Goal: Task Accomplishment & Management: Manage account settings

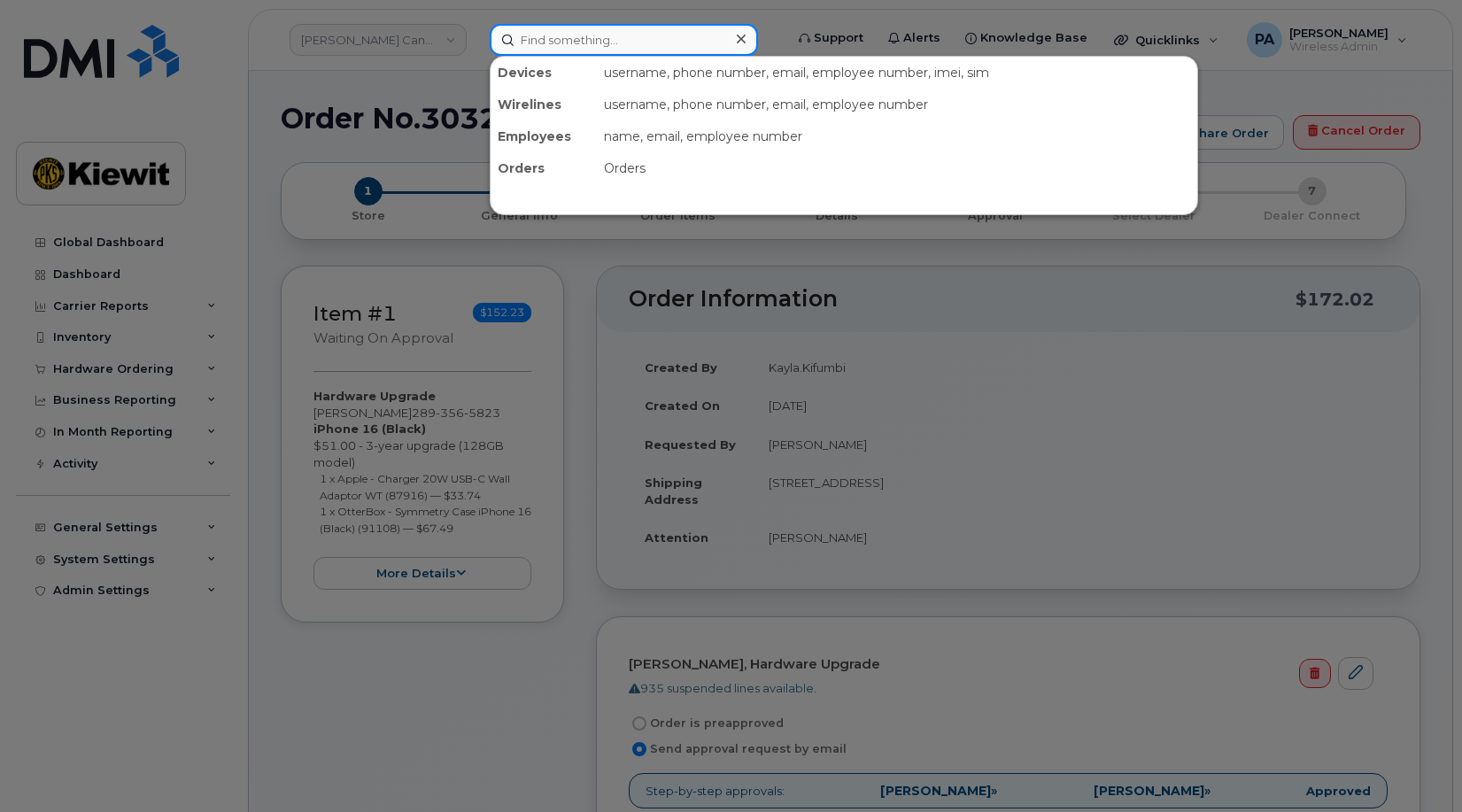
click at [598, 39] on input at bounding box center [623, 40] width 268 height 32
paste input "4432571360"
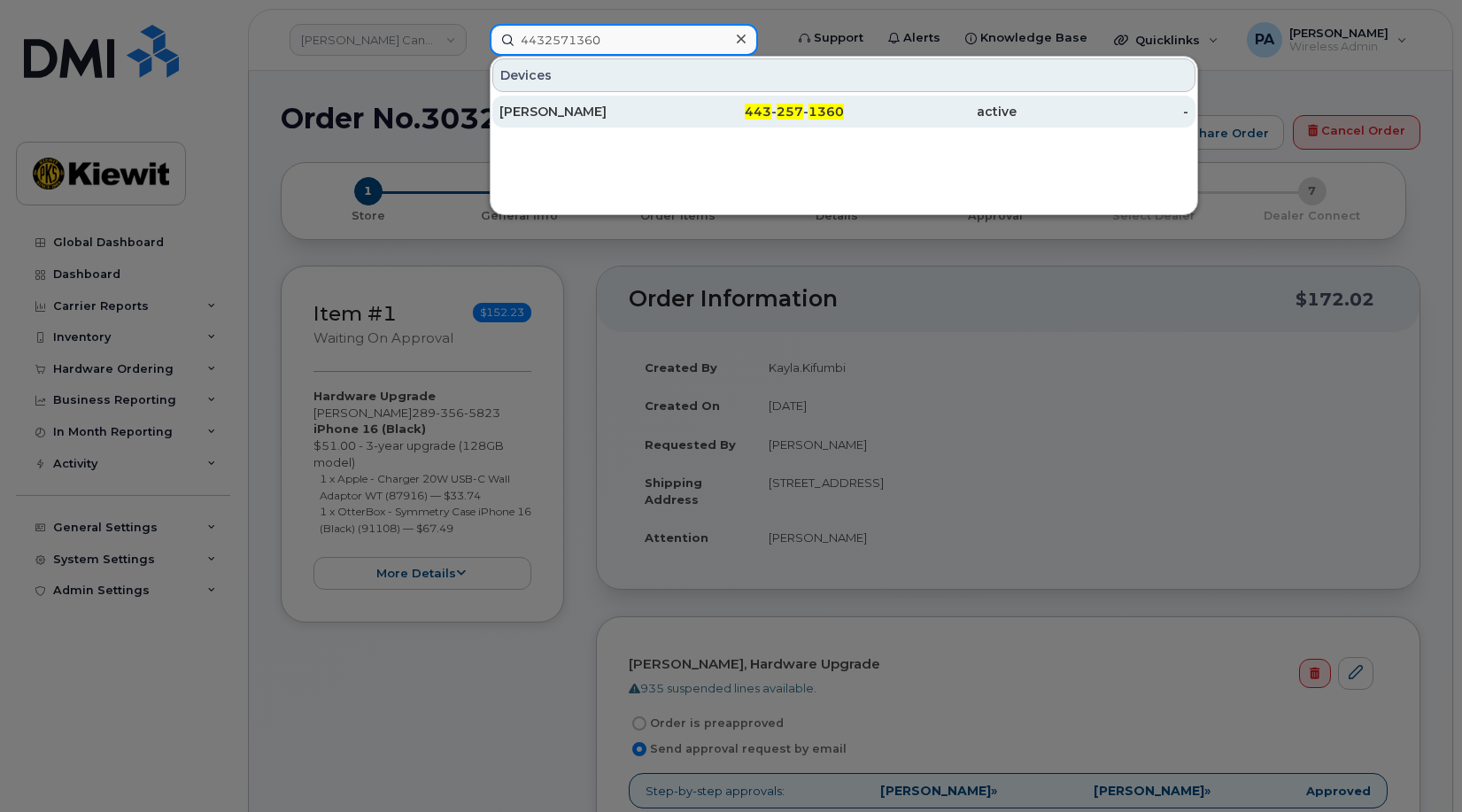
type input "4432571360"
click at [549, 113] on div "[PERSON_NAME]" at bounding box center [585, 112] width 173 height 18
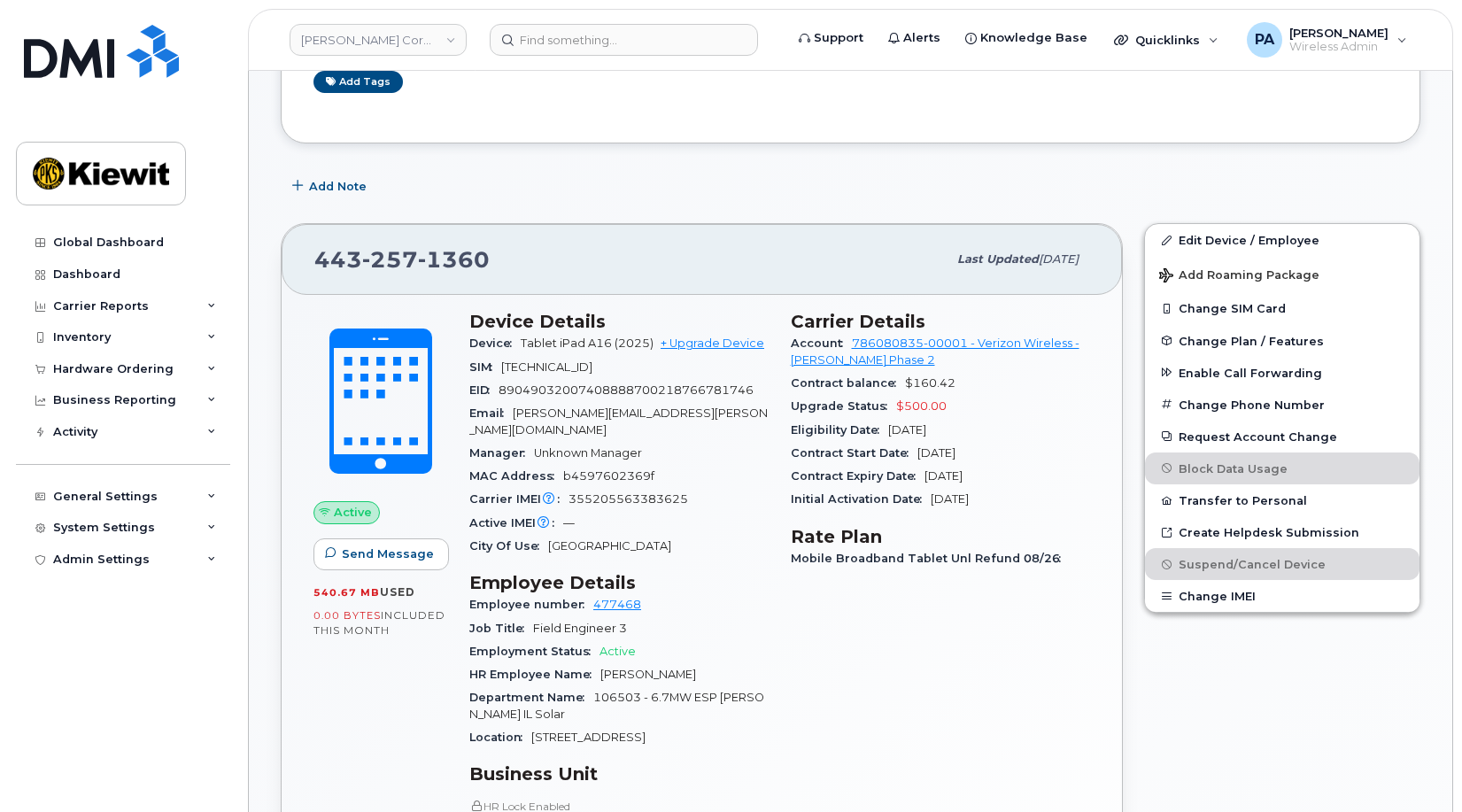
scroll to position [708, 0]
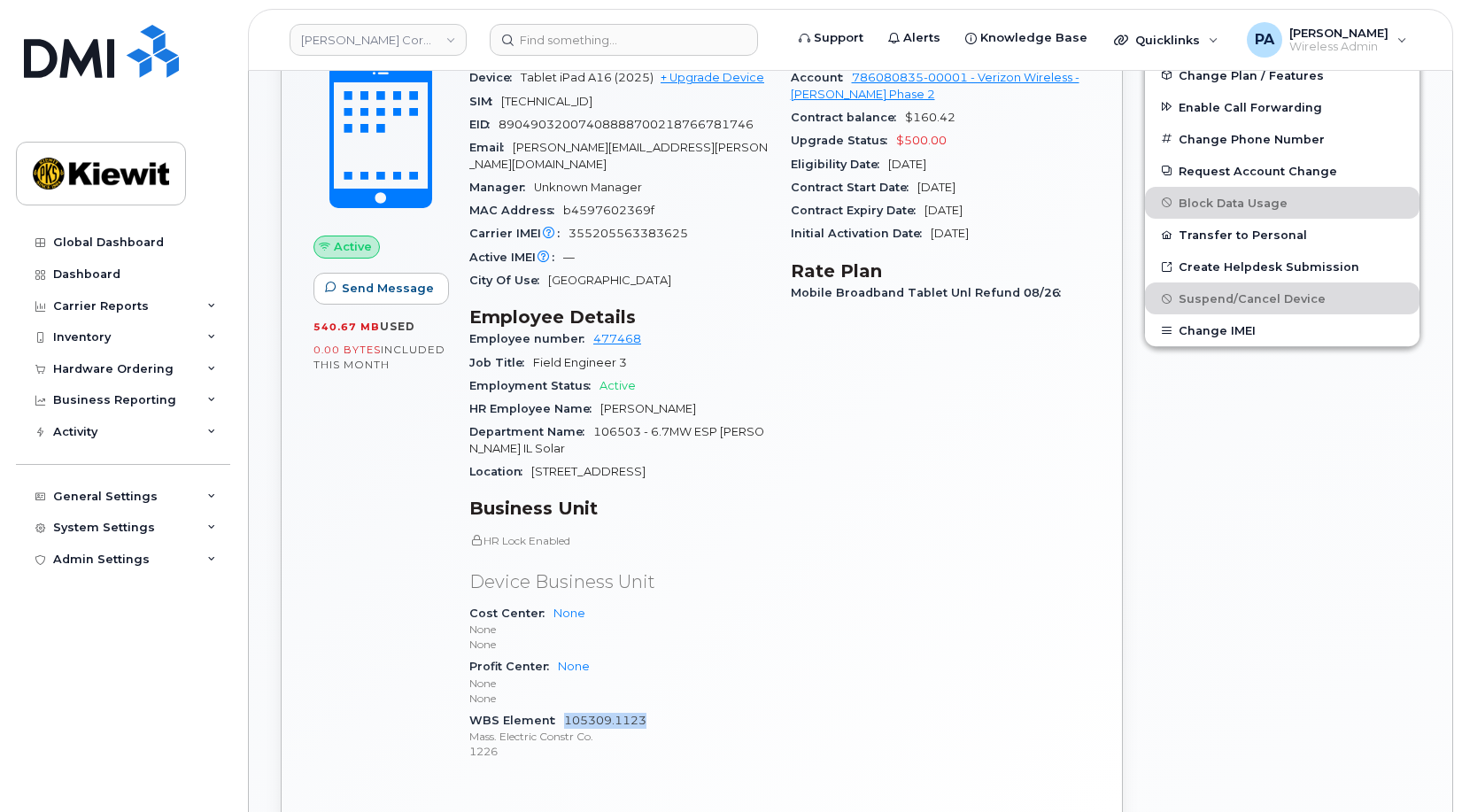
drag, startPoint x: 652, startPoint y: 705, endPoint x: 564, endPoint y: 704, distance: 88.0
click at [564, 709] on div "WBS Element 105309.1123 Mass. Electric Constr Co. 1226" at bounding box center [619, 736] width 300 height 54
copy link "105309.1123"
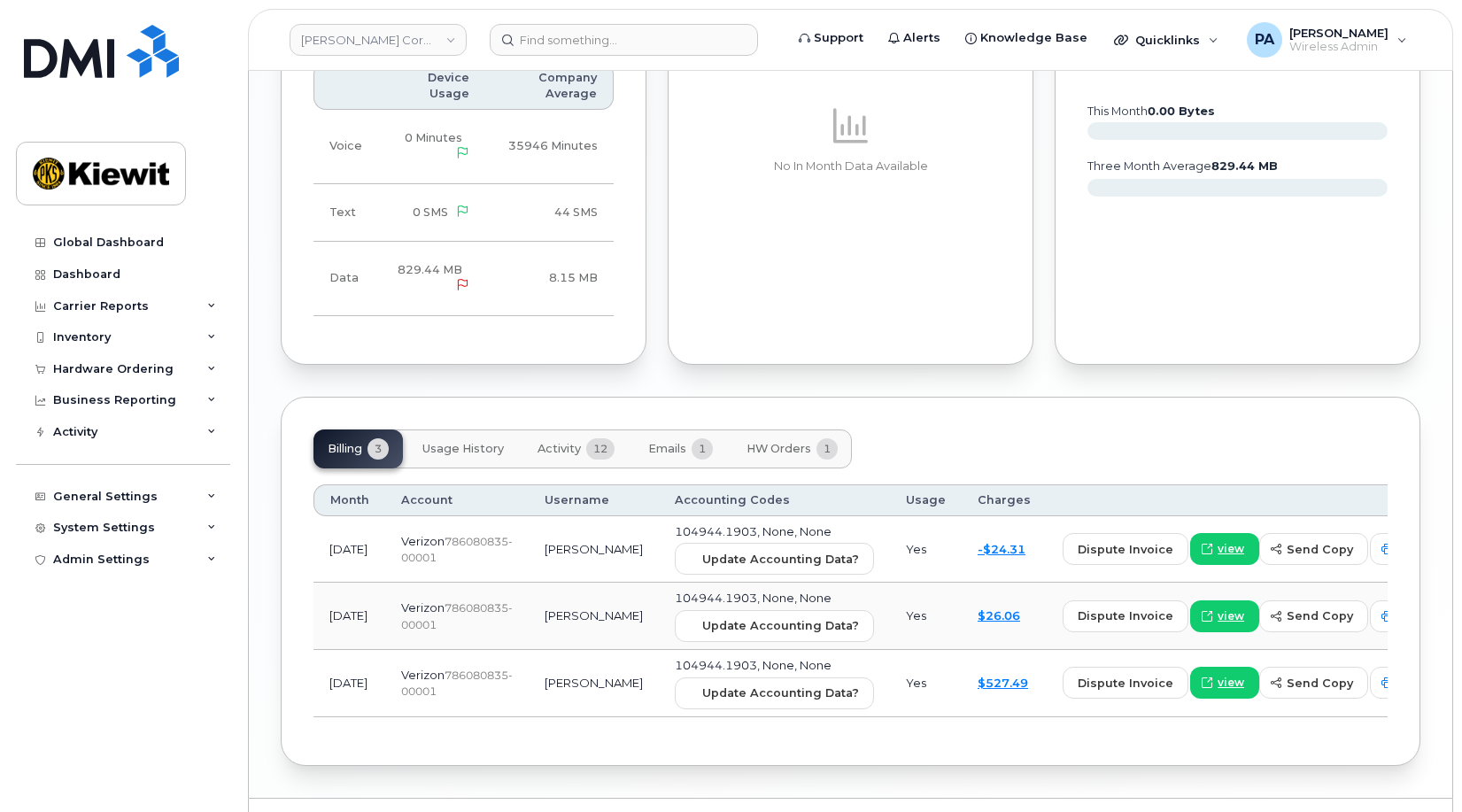
scroll to position [1974, 0]
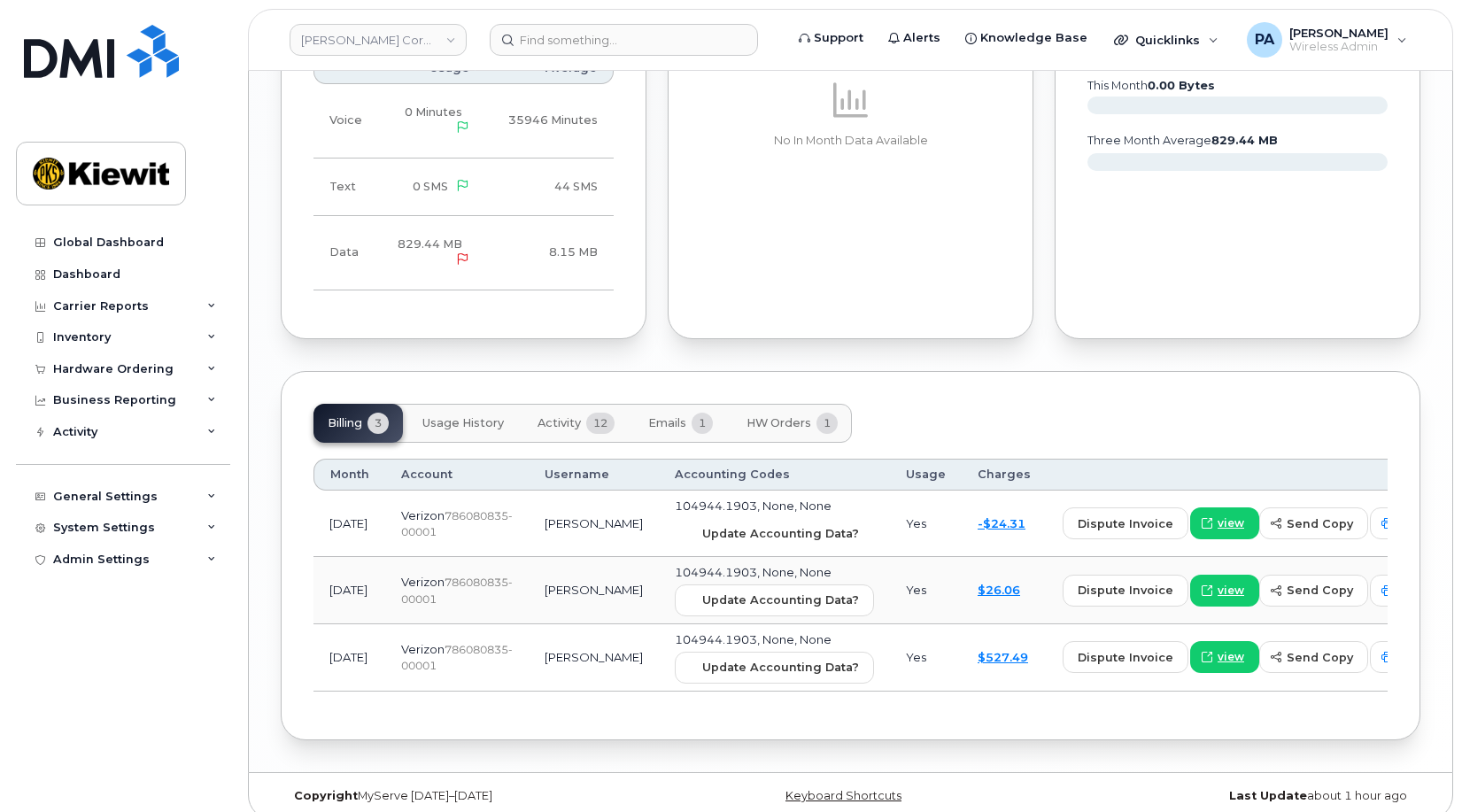
drag, startPoint x: 735, startPoint y: 525, endPoint x: 817, endPoint y: 80, distance: 452.5
click at [735, 525] on span "Update Accounting Data?" at bounding box center [780, 533] width 157 height 17
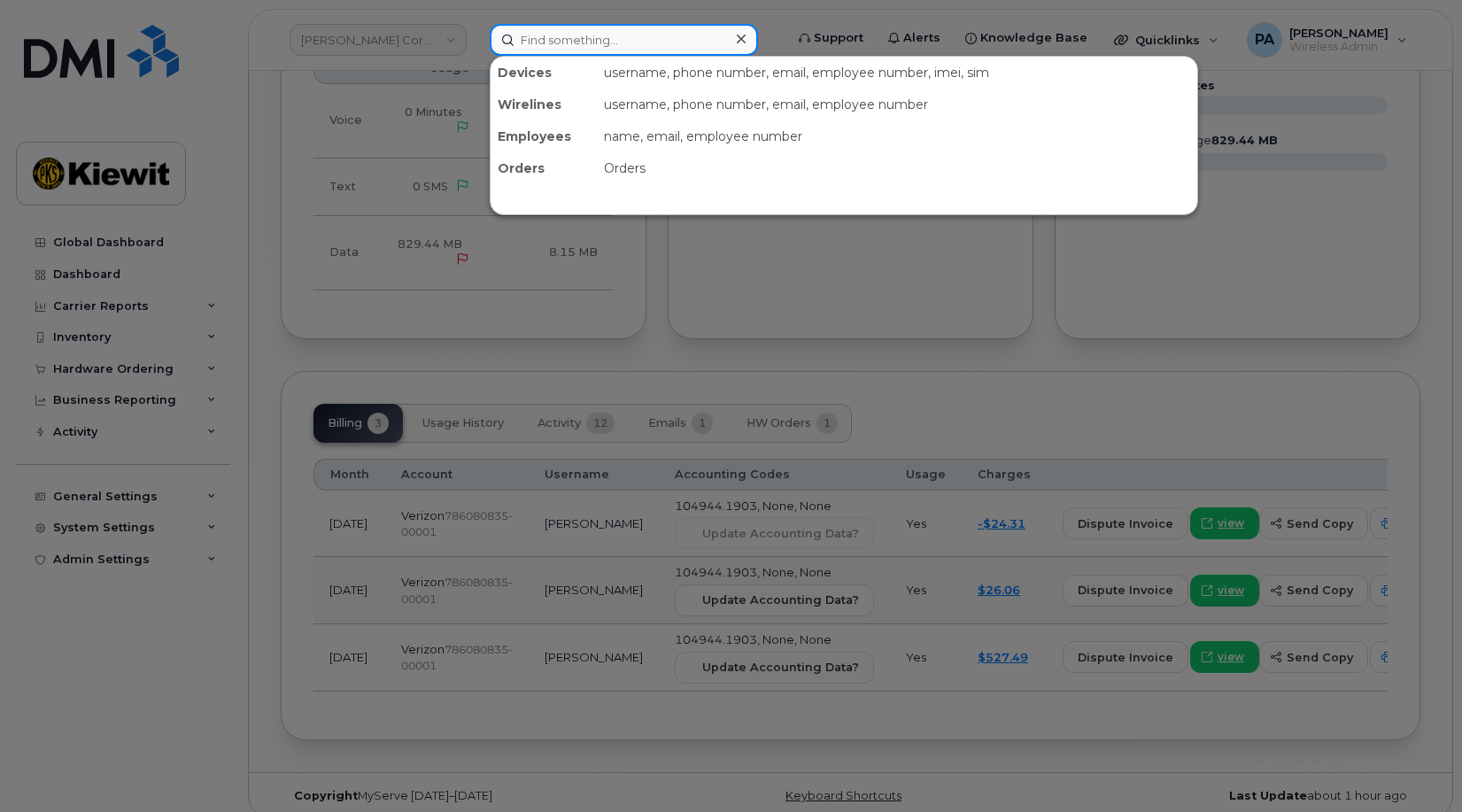
click at [615, 39] on input at bounding box center [623, 40] width 268 height 32
paste input "5313542228"
type input "5313542228"
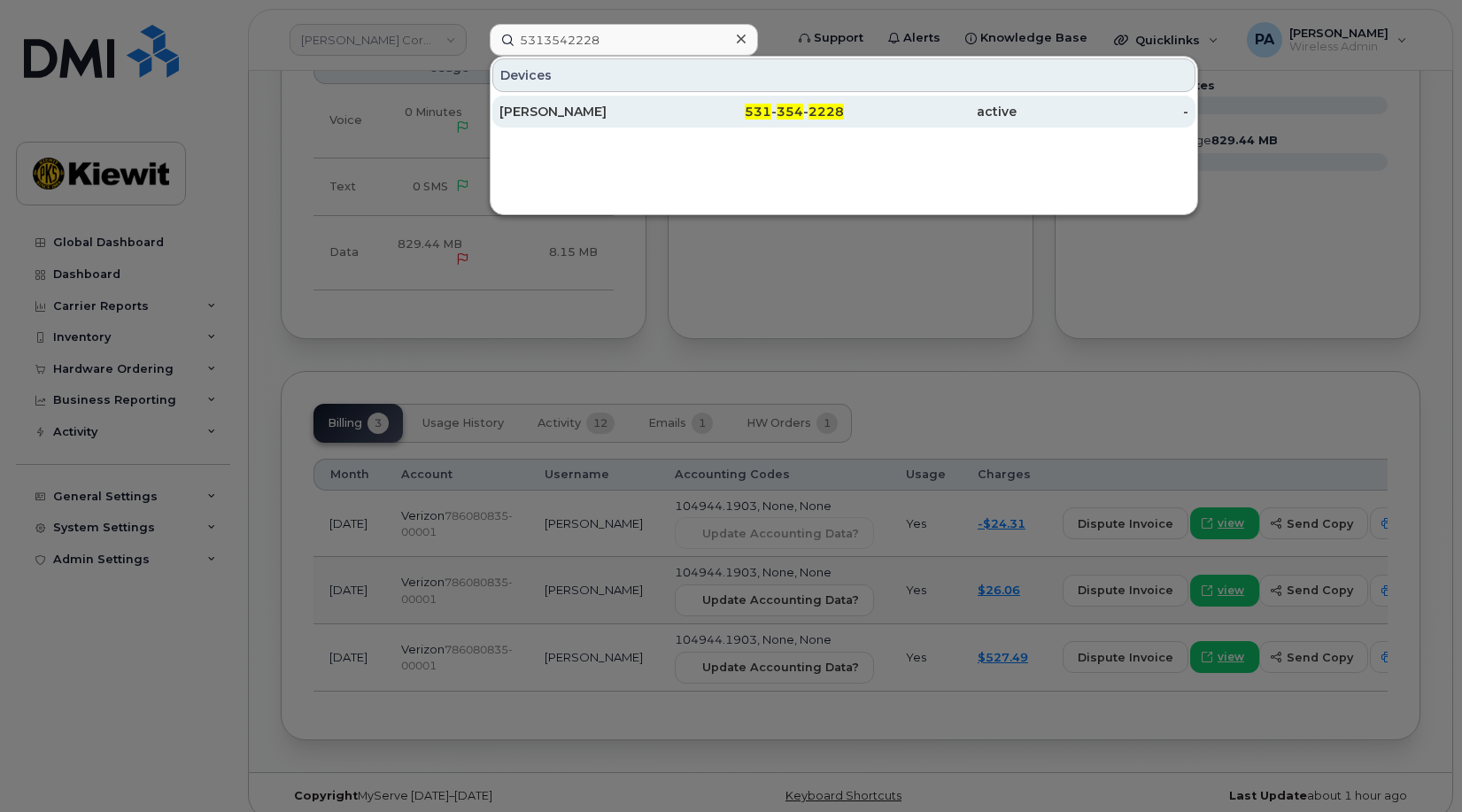
click at [629, 106] on div "ROBERT CHOI" at bounding box center [585, 112] width 173 height 18
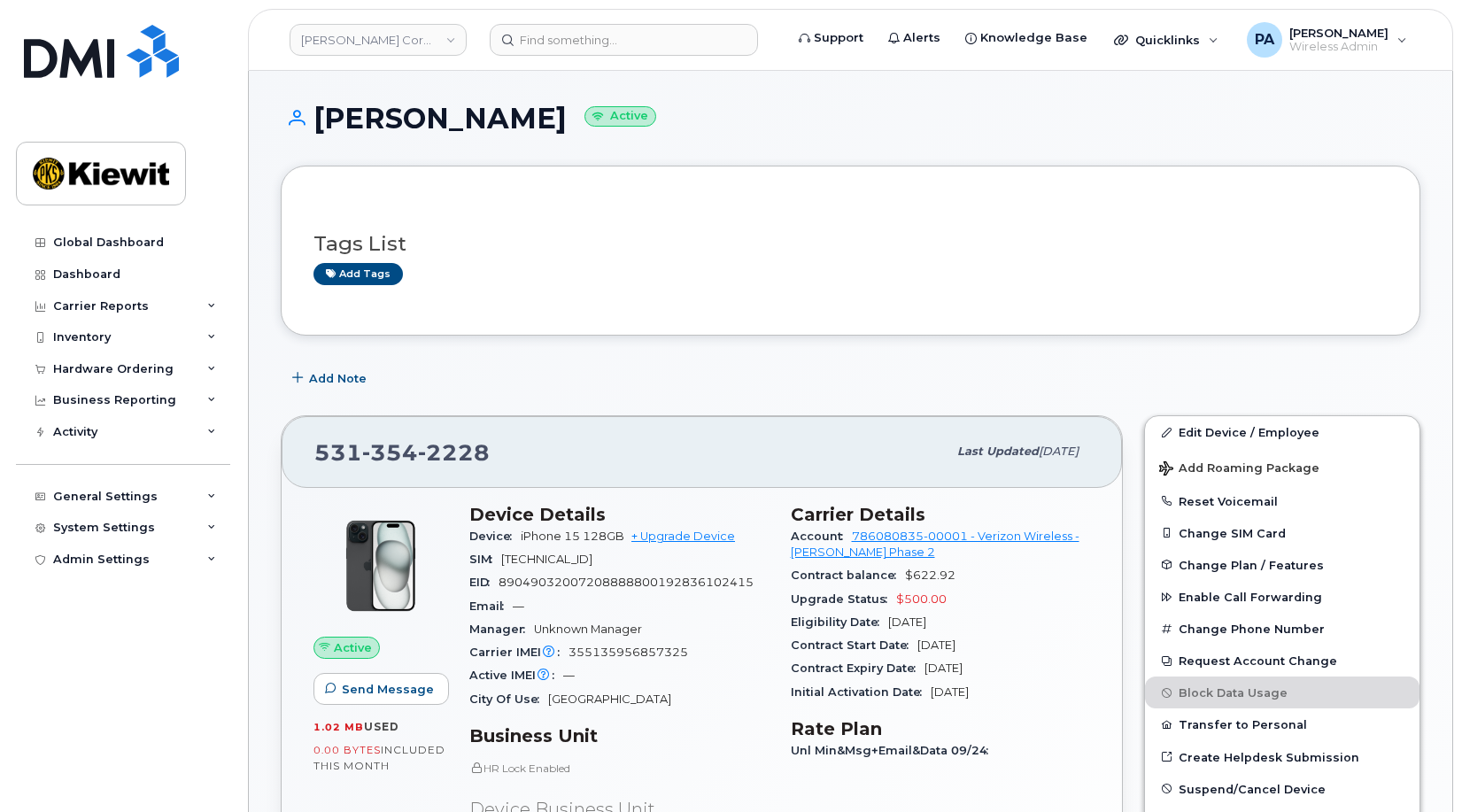
scroll to position [619, 0]
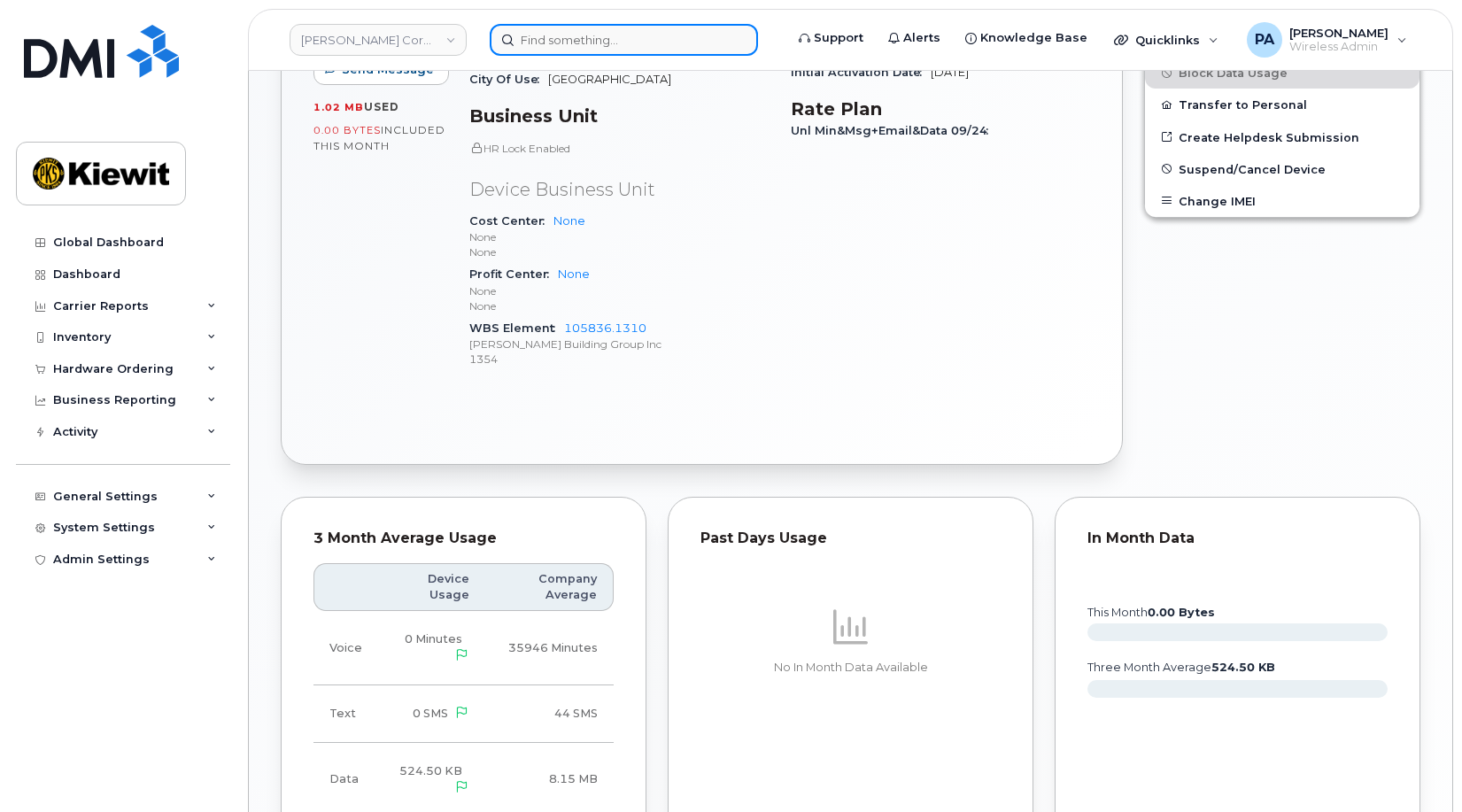
click at [682, 37] on input at bounding box center [623, 40] width 268 height 32
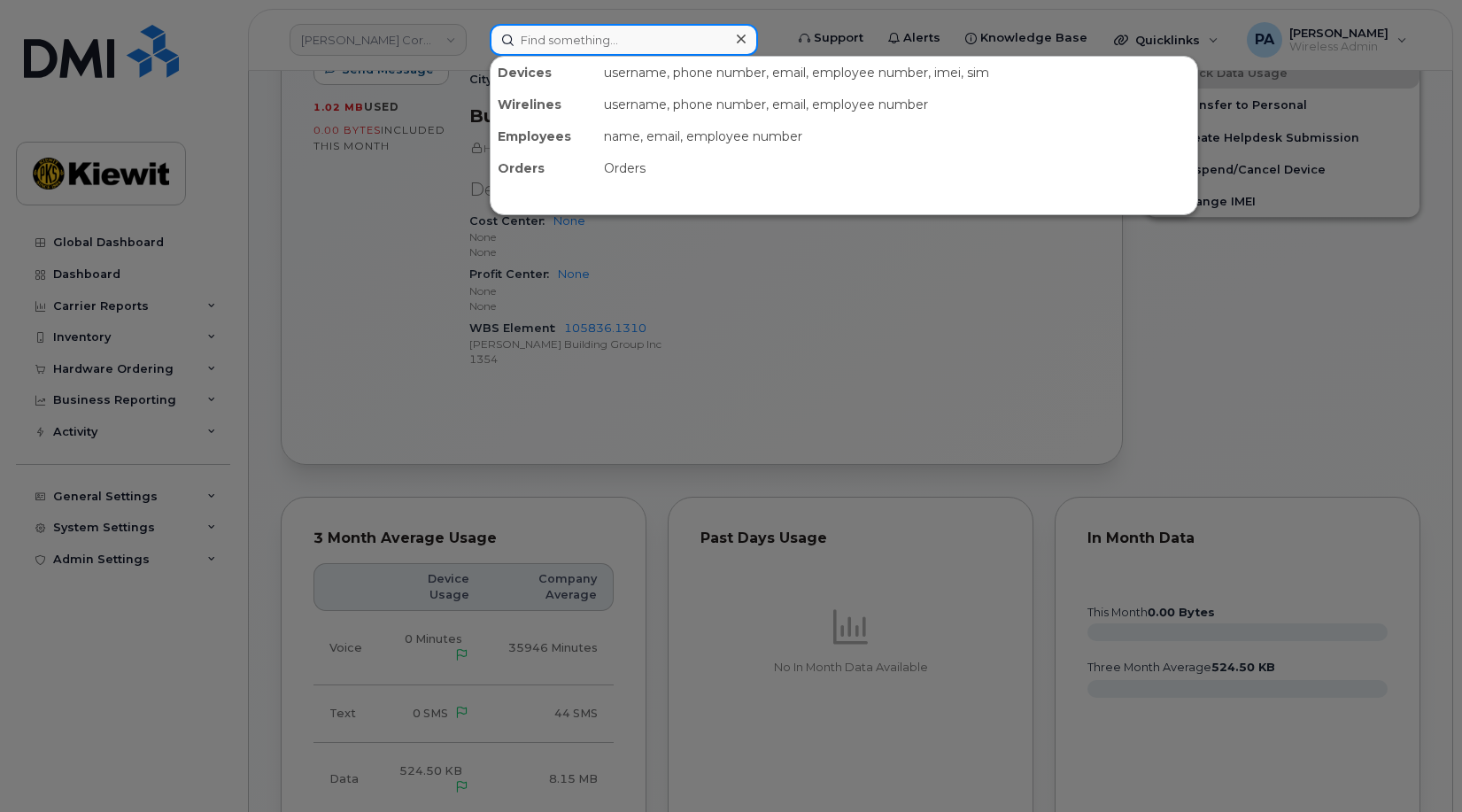
paste input "7135163428"
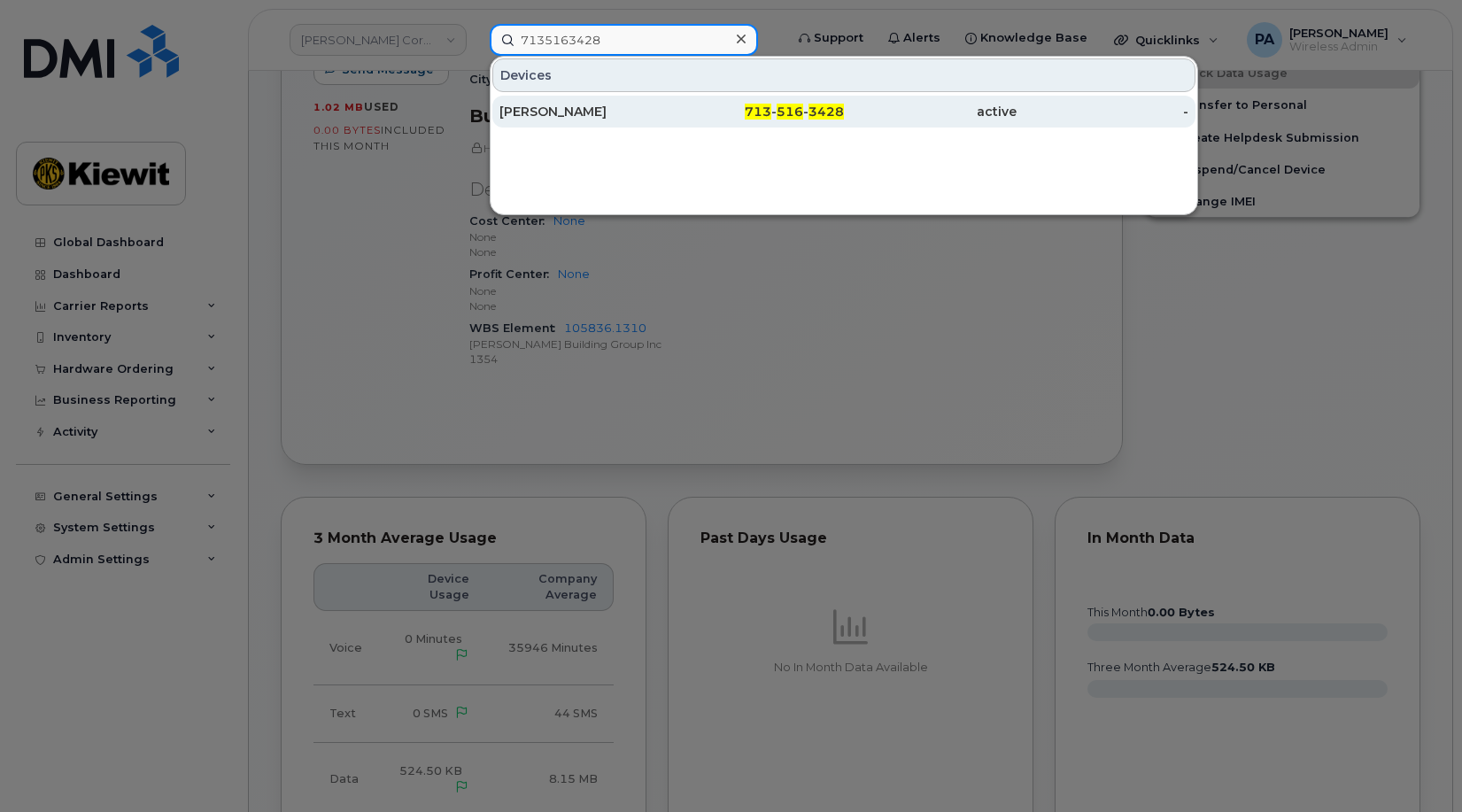
type input "7135163428"
click at [571, 114] on div "MICHAEL STUFFLEBEME" at bounding box center [585, 112] width 173 height 18
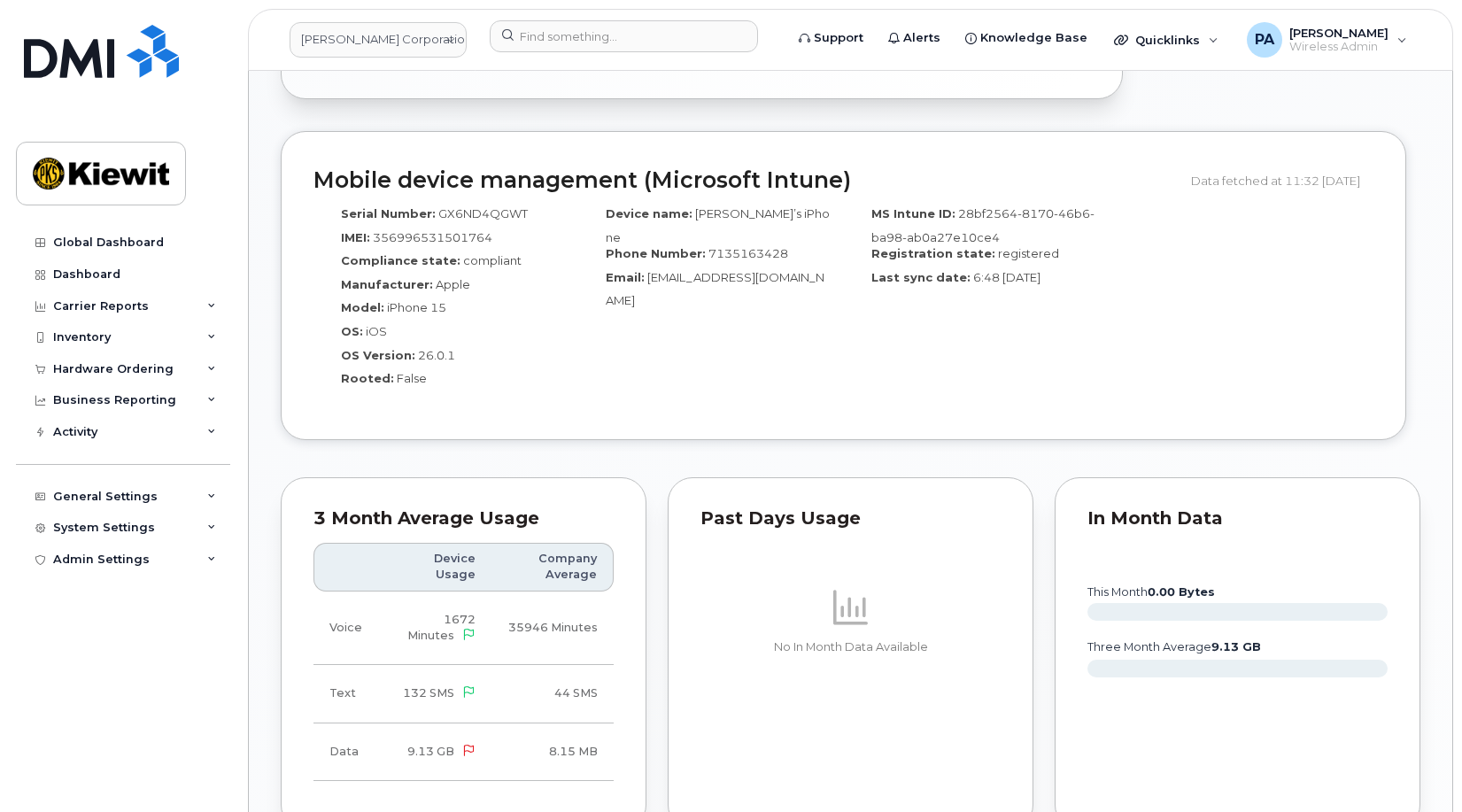
scroll to position [797, 0]
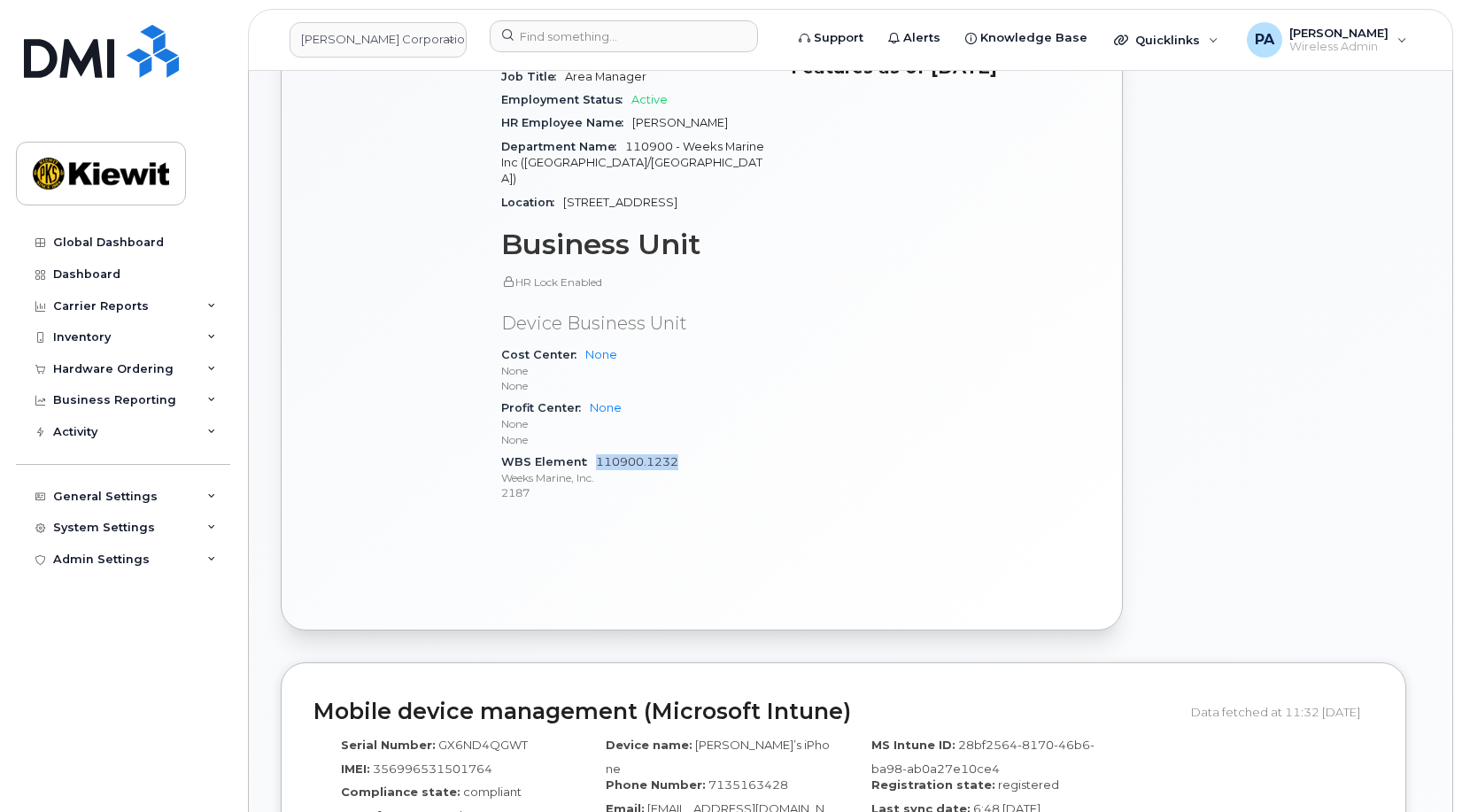
drag, startPoint x: 696, startPoint y: 464, endPoint x: 596, endPoint y: 456, distance: 100.3
click at [596, 456] on div "WBS Element 110900.1232 Weeks Marine, Inc. 2187" at bounding box center [635, 478] width 268 height 54
copy link "110900.1232"
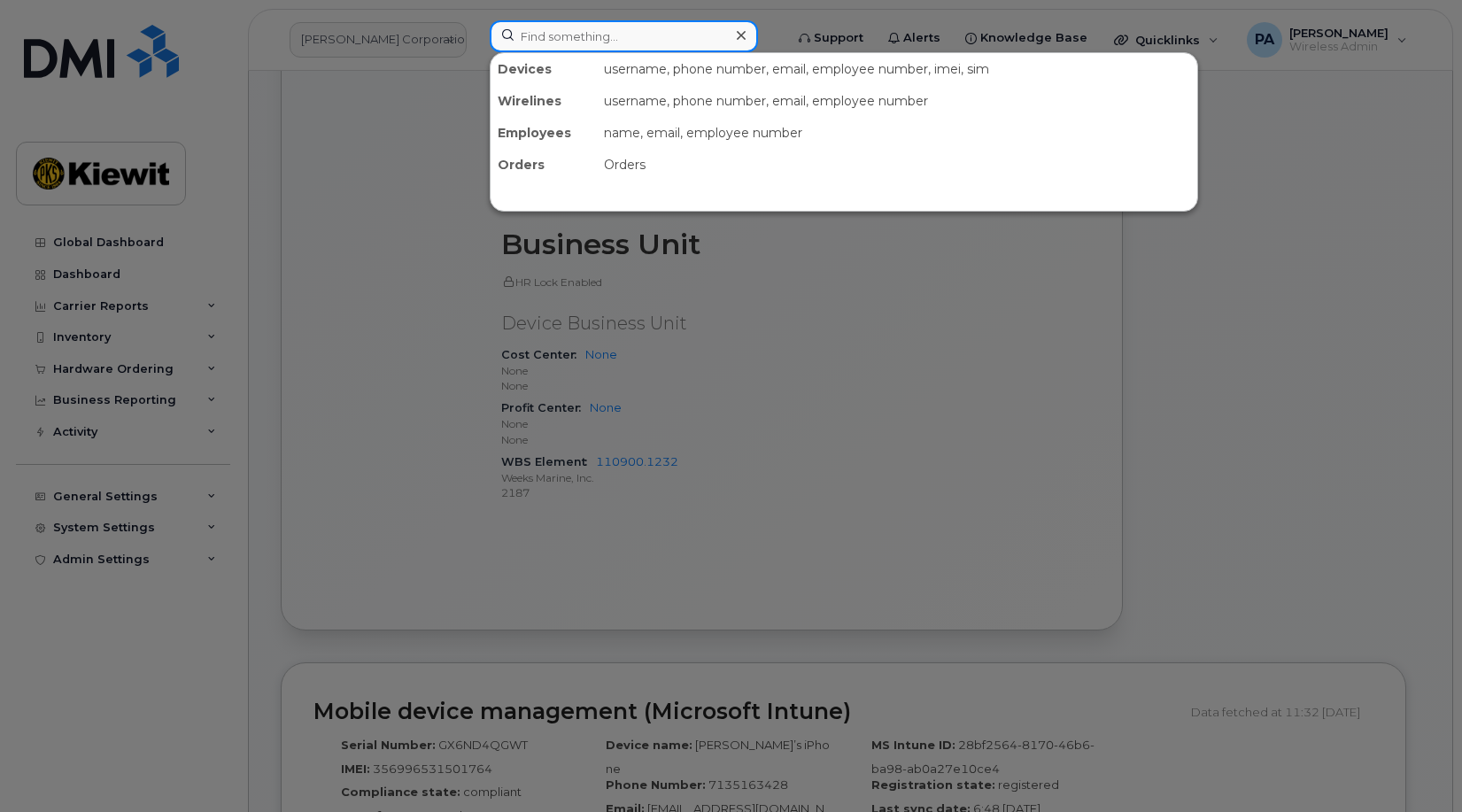
click at [571, 35] on input at bounding box center [623, 37] width 268 height 32
paste input "9134206492"
type input "9134206492"
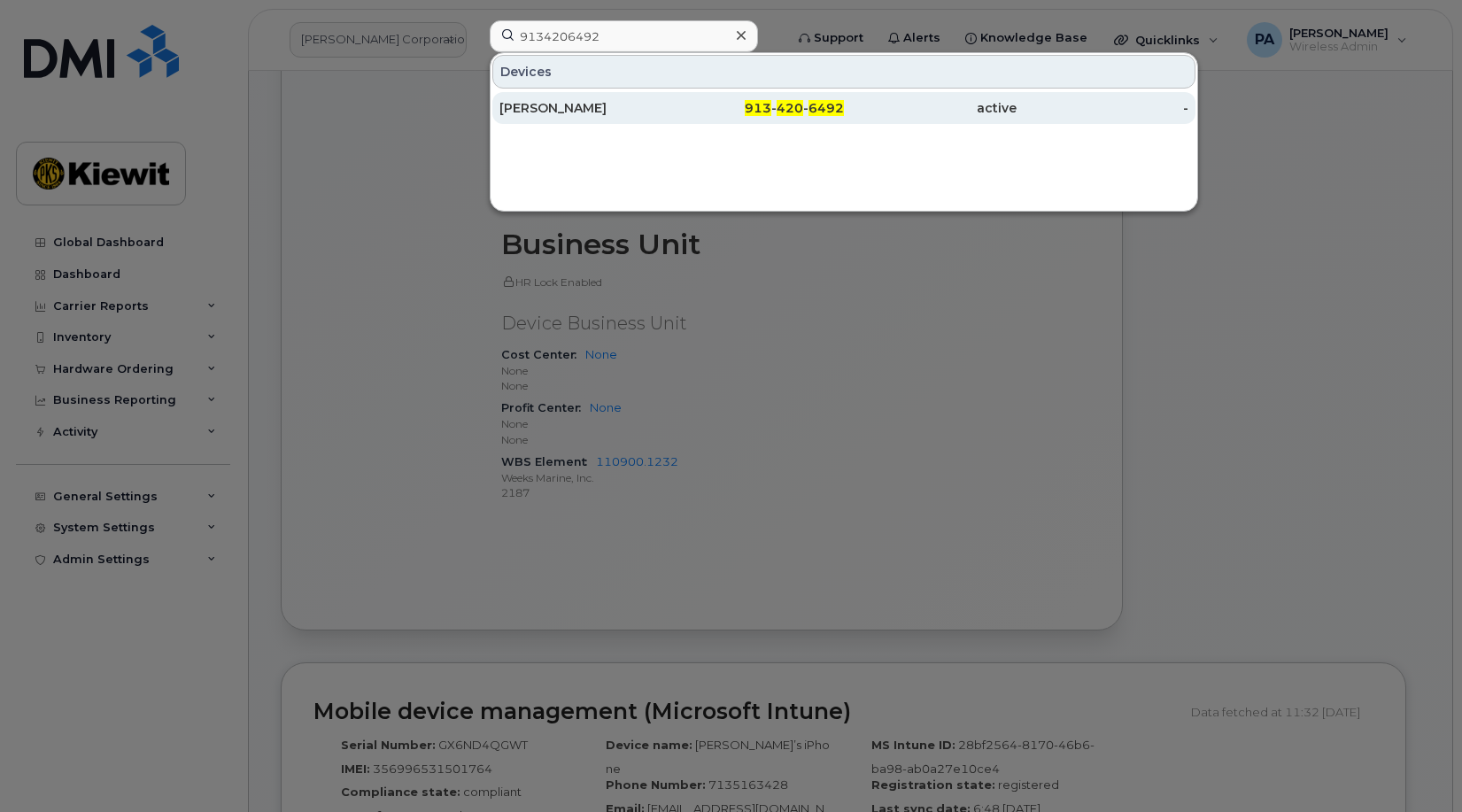
click at [604, 113] on div "[PERSON_NAME]" at bounding box center [585, 108] width 173 height 18
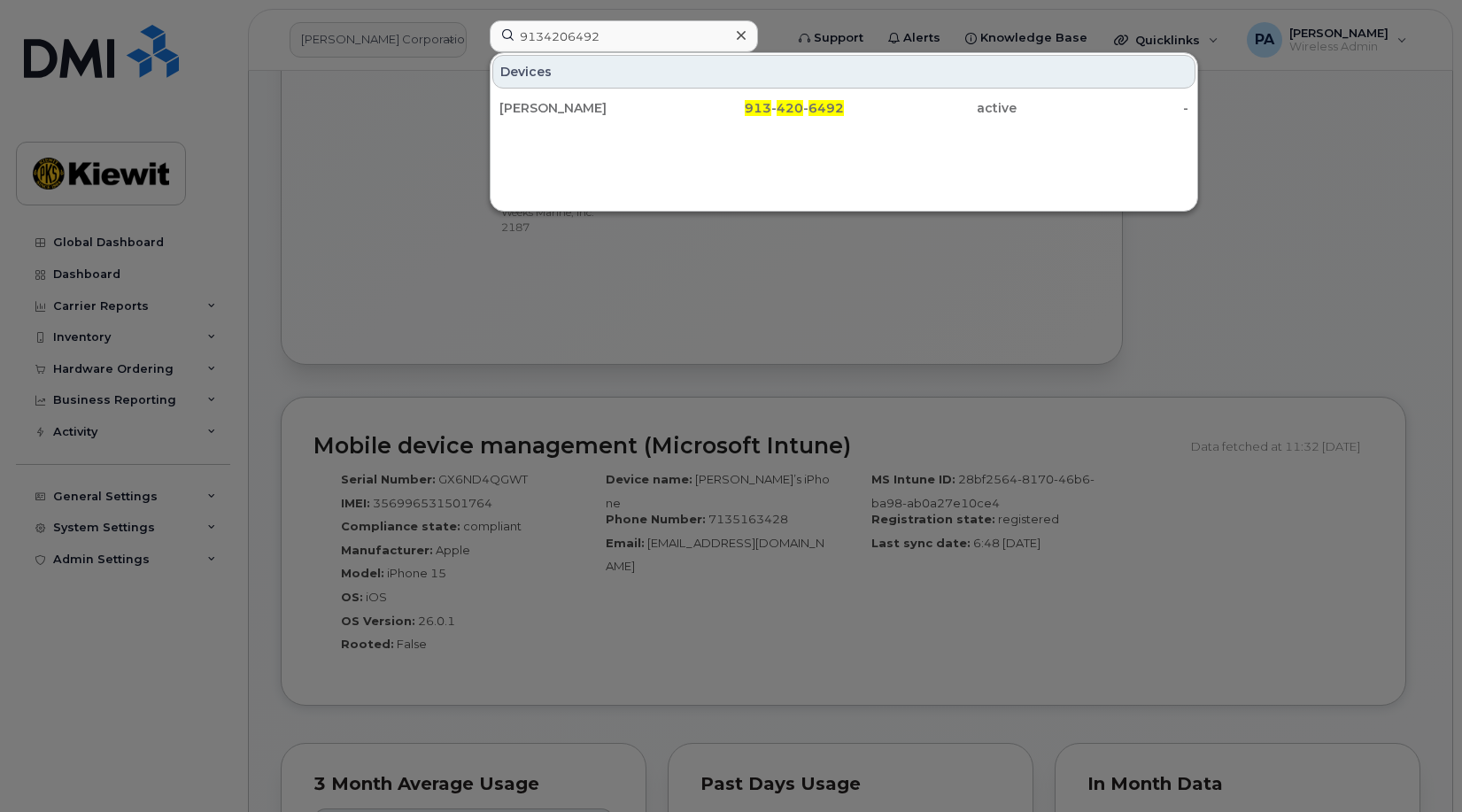
scroll to position [1328, 0]
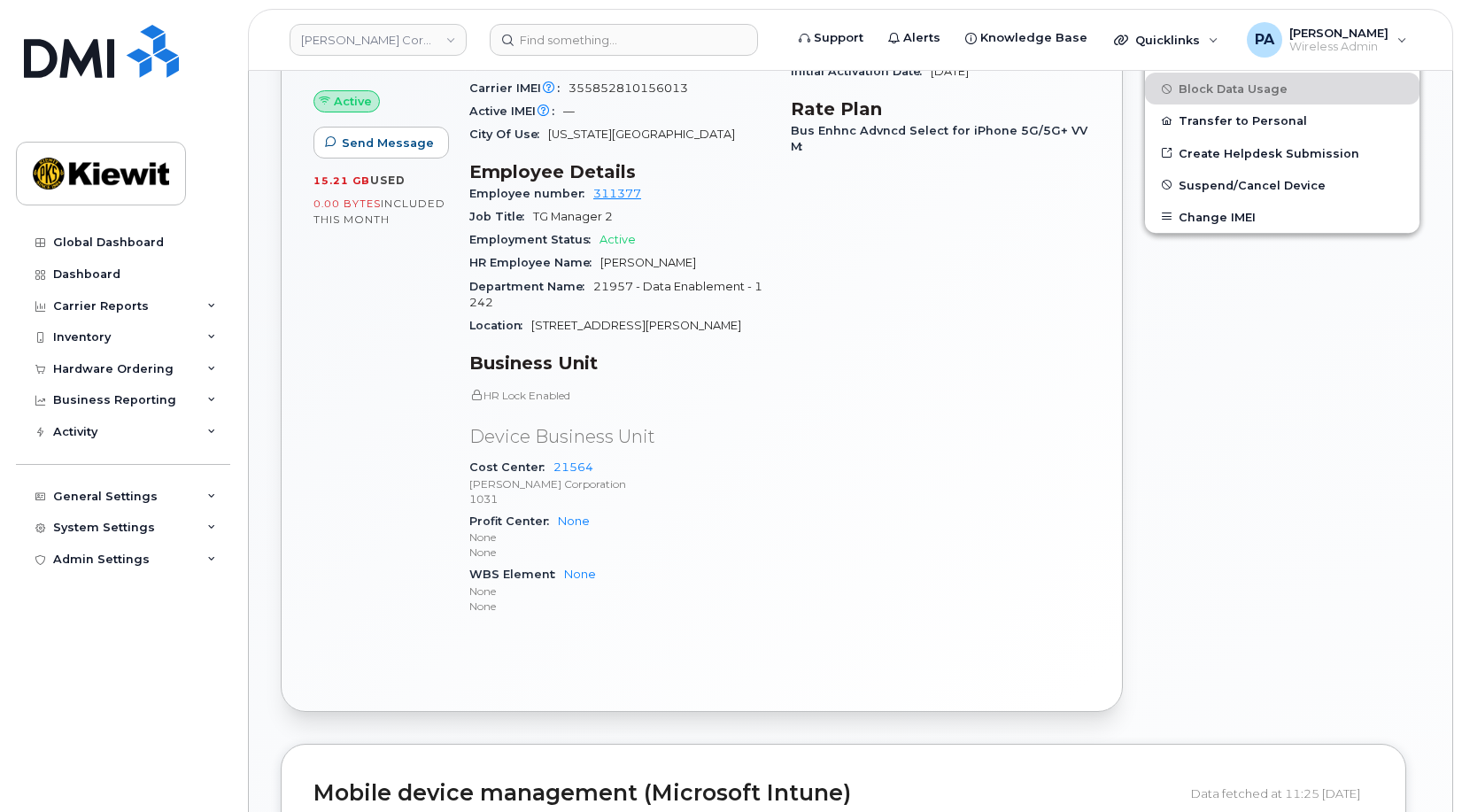
scroll to position [781, 0]
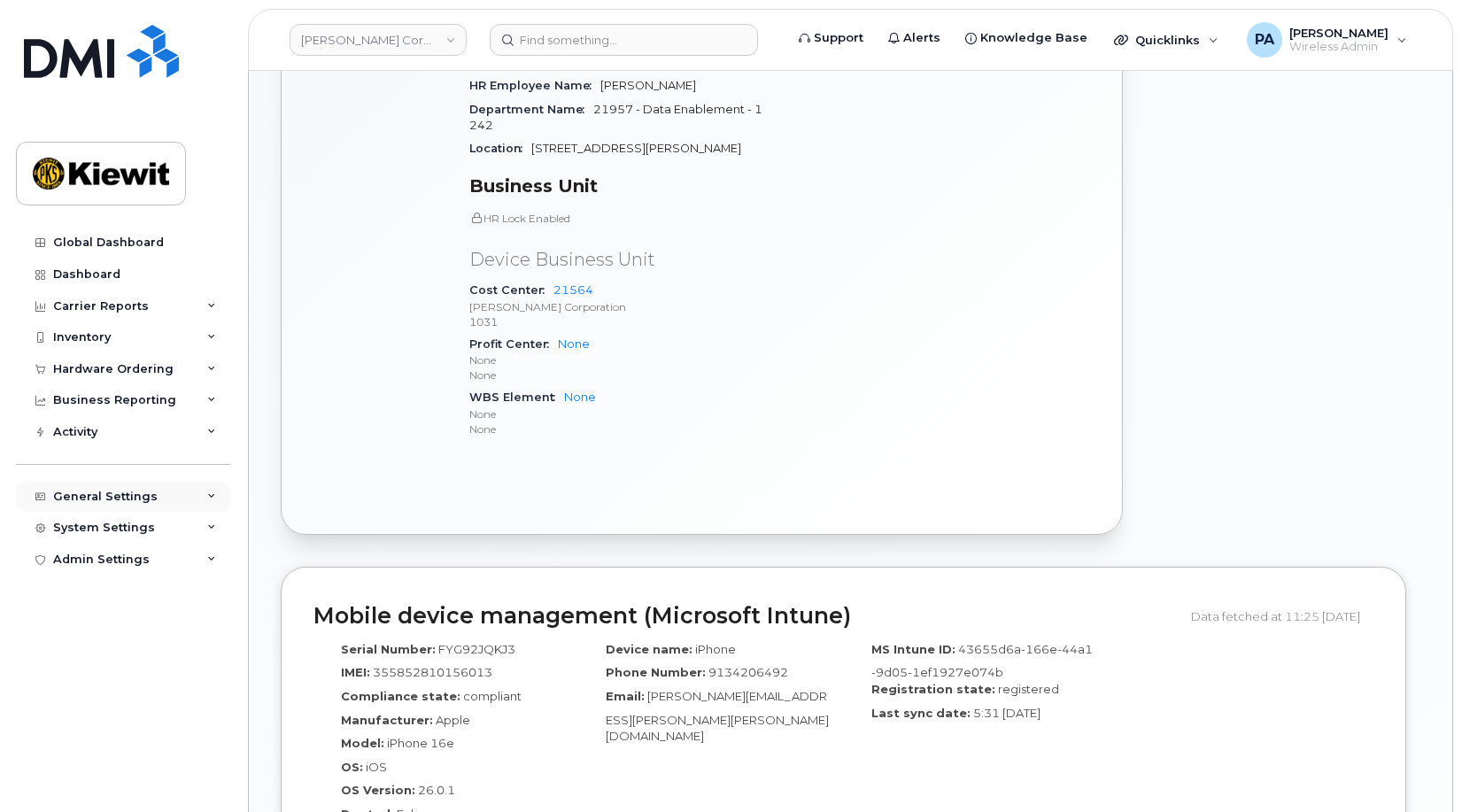
click at [184, 498] on div "General Settings" at bounding box center [123, 497] width 214 height 32
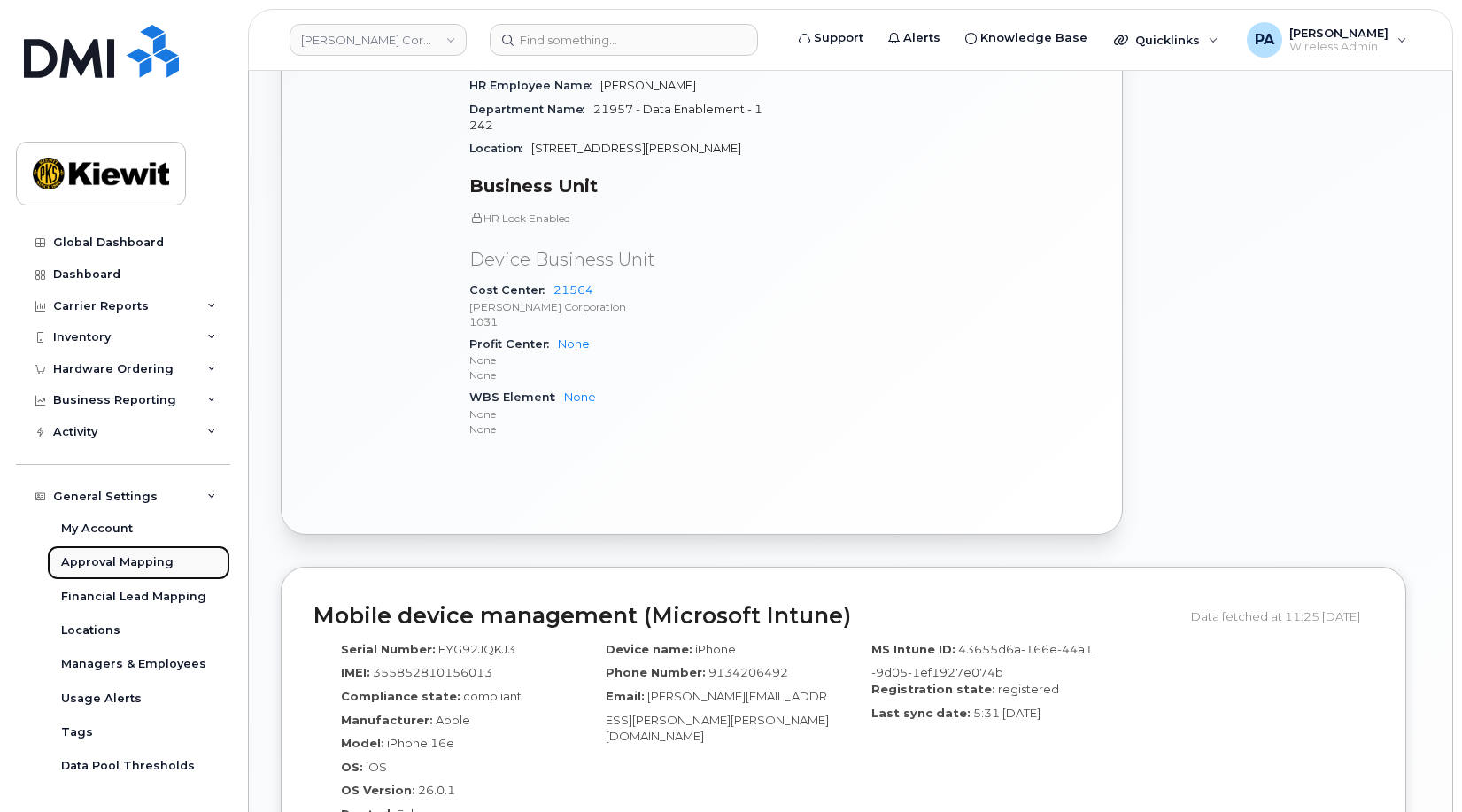
click at [125, 559] on div "Approval Mapping" at bounding box center [117, 562] width 112 height 16
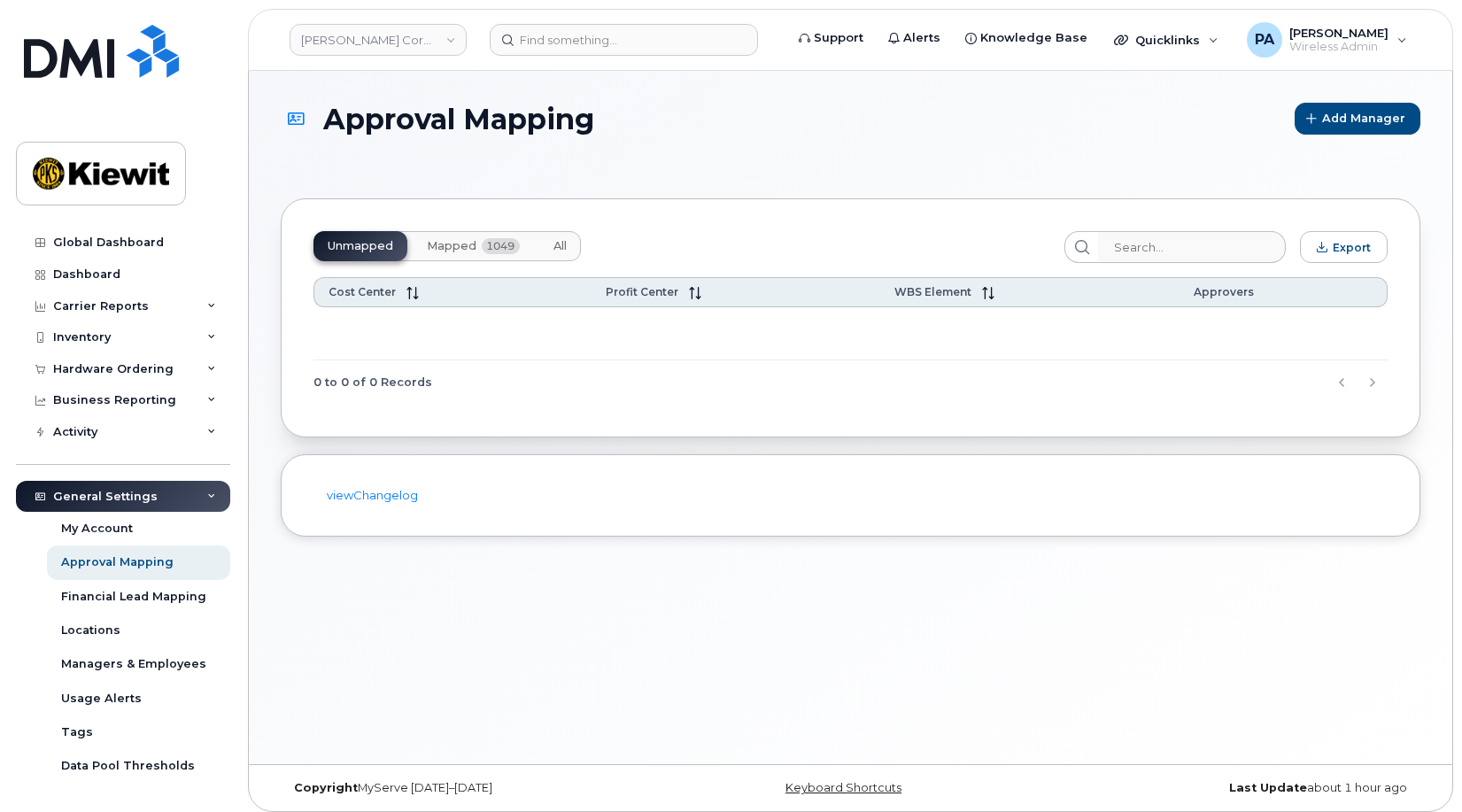
click at [549, 247] on button "All" at bounding box center [560, 246] width 41 height 30
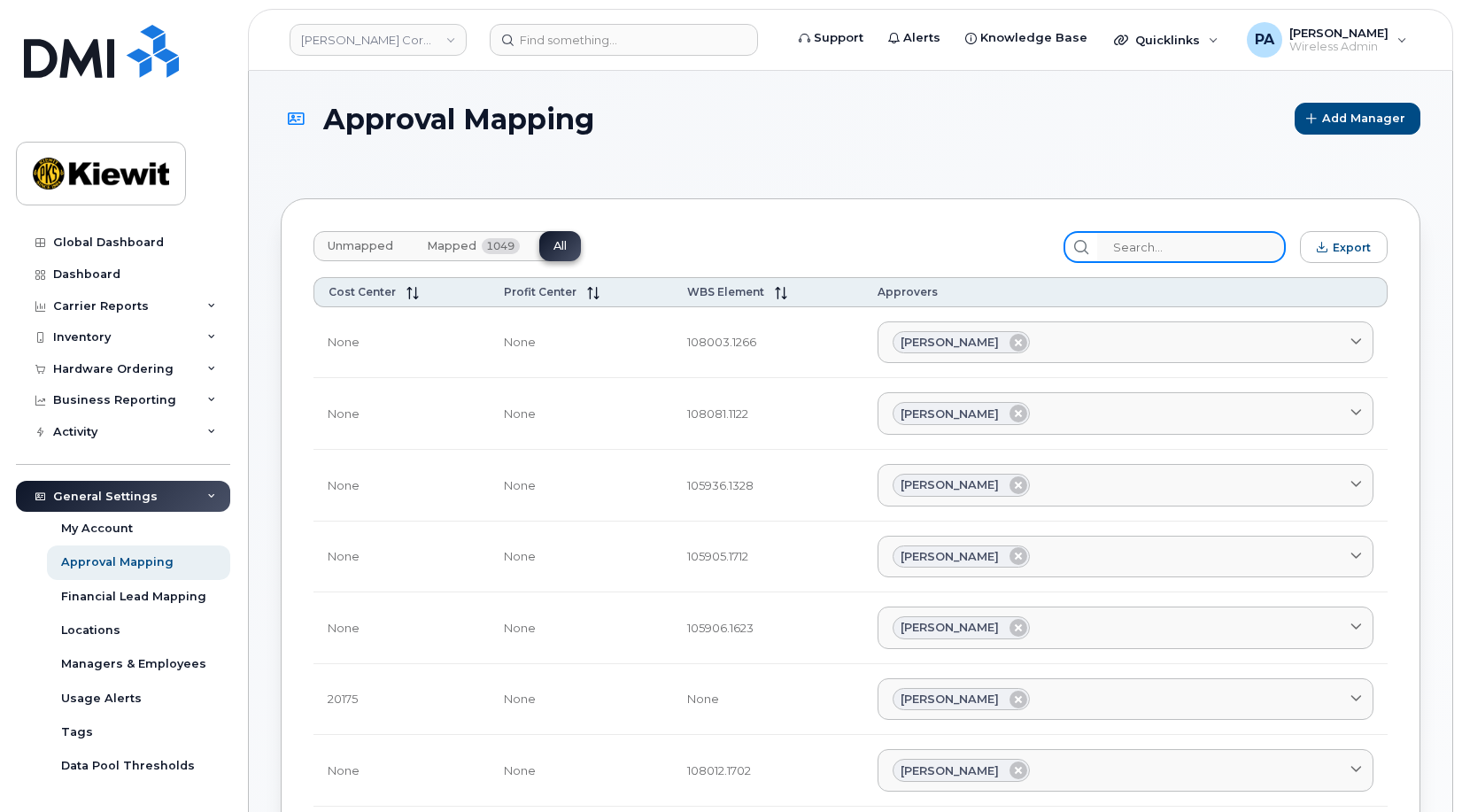
click at [1207, 251] on input "search" at bounding box center [1191, 247] width 188 height 32
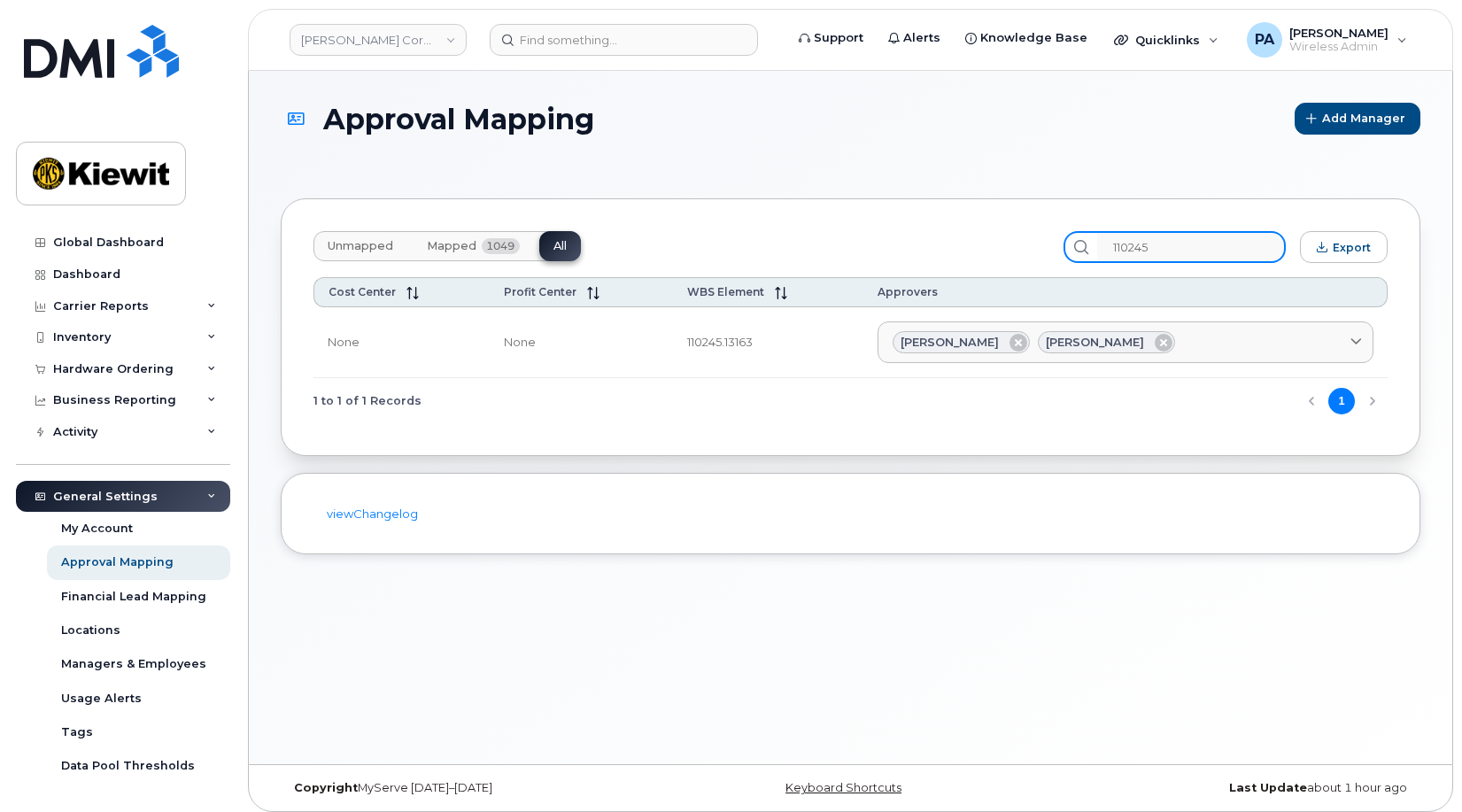
type input "110245"
click at [373, 235] on button "Unmapped" at bounding box center [360, 246] width 94 height 30
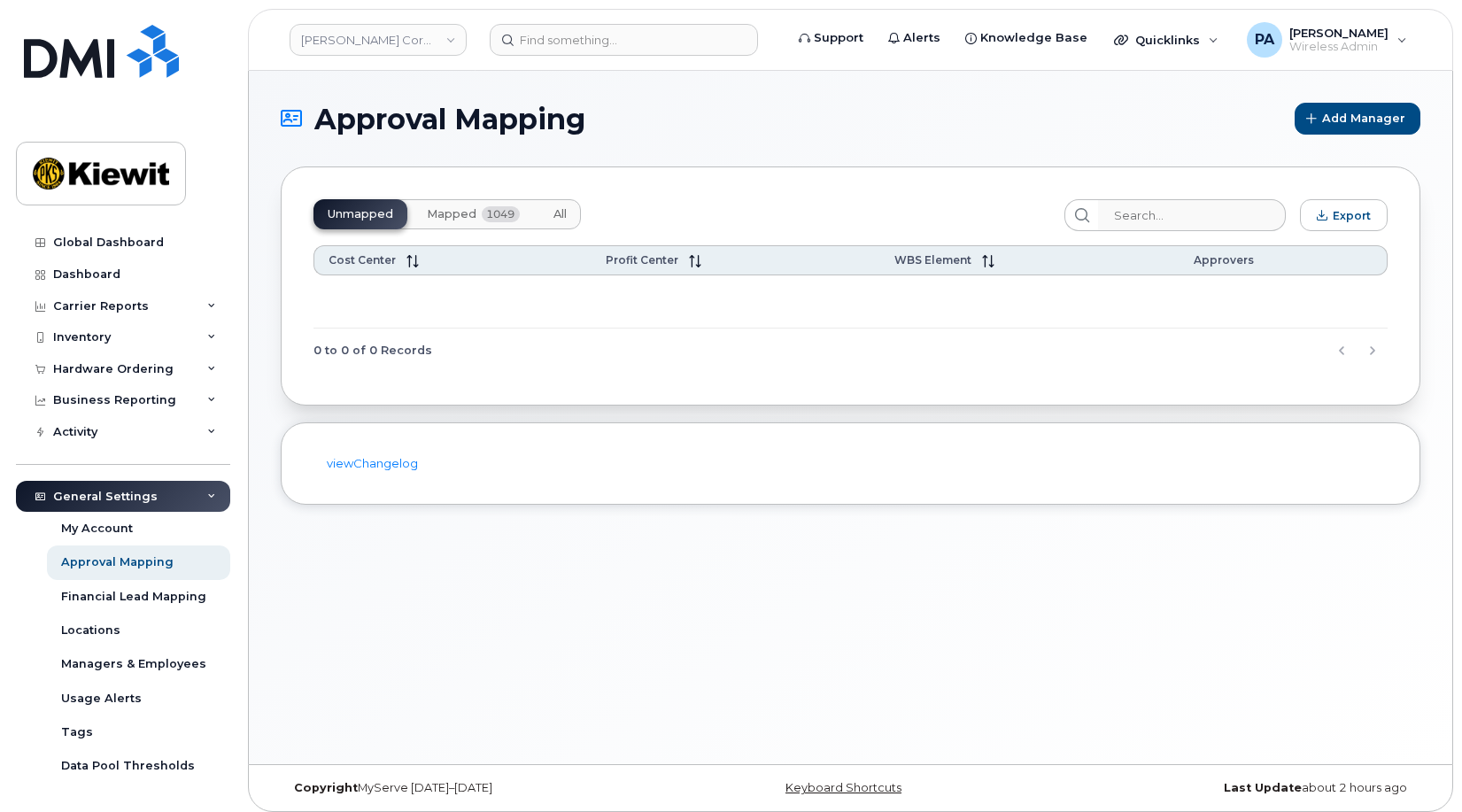
click at [423, 56] on div "Kiewit Corporation" at bounding box center [377, 40] width 195 height 36
click at [422, 38] on link "Kiewit Corporation" at bounding box center [378, 40] width 177 height 32
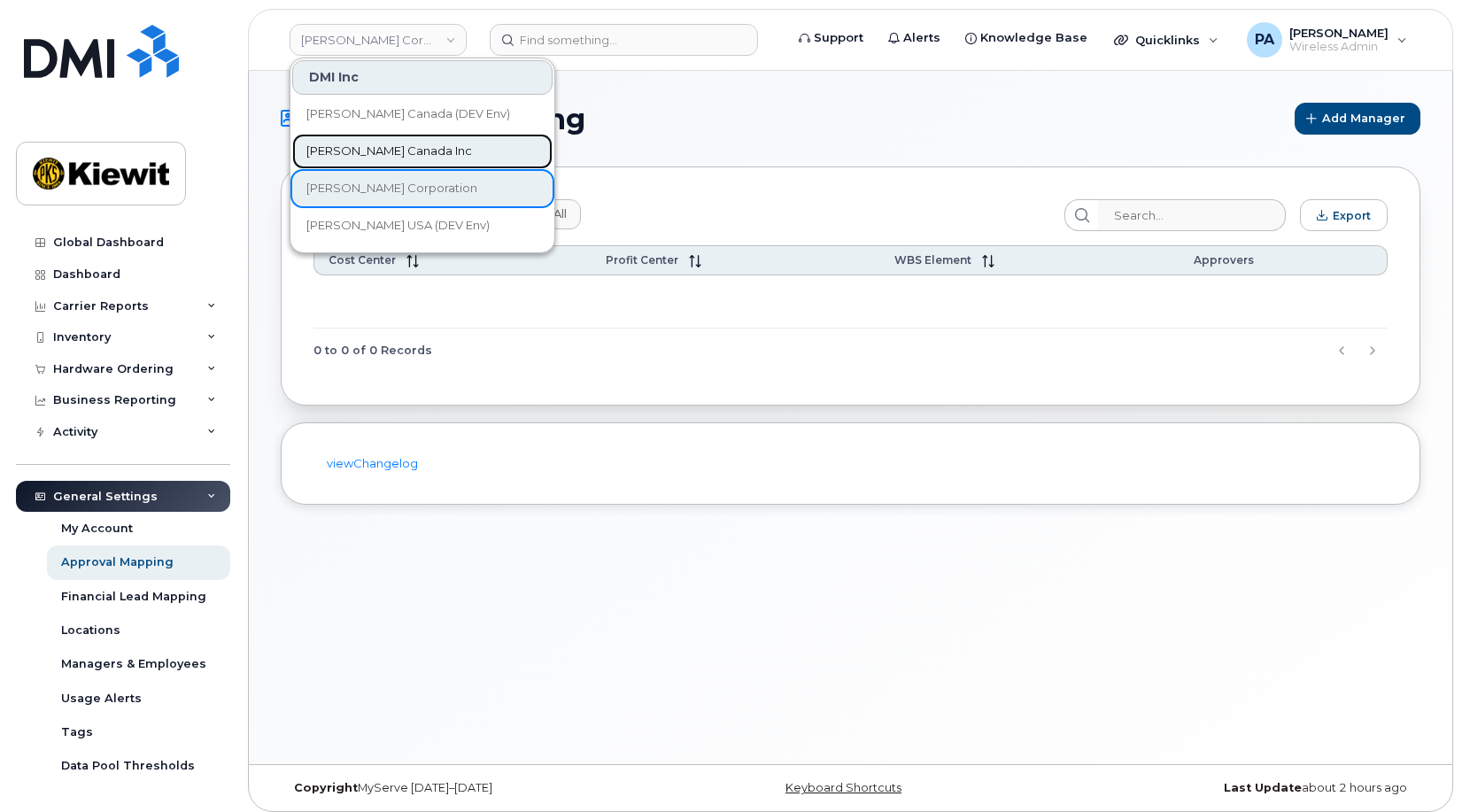
click at [388, 156] on span "[PERSON_NAME] Canada Inc" at bounding box center [389, 151] width 166 height 18
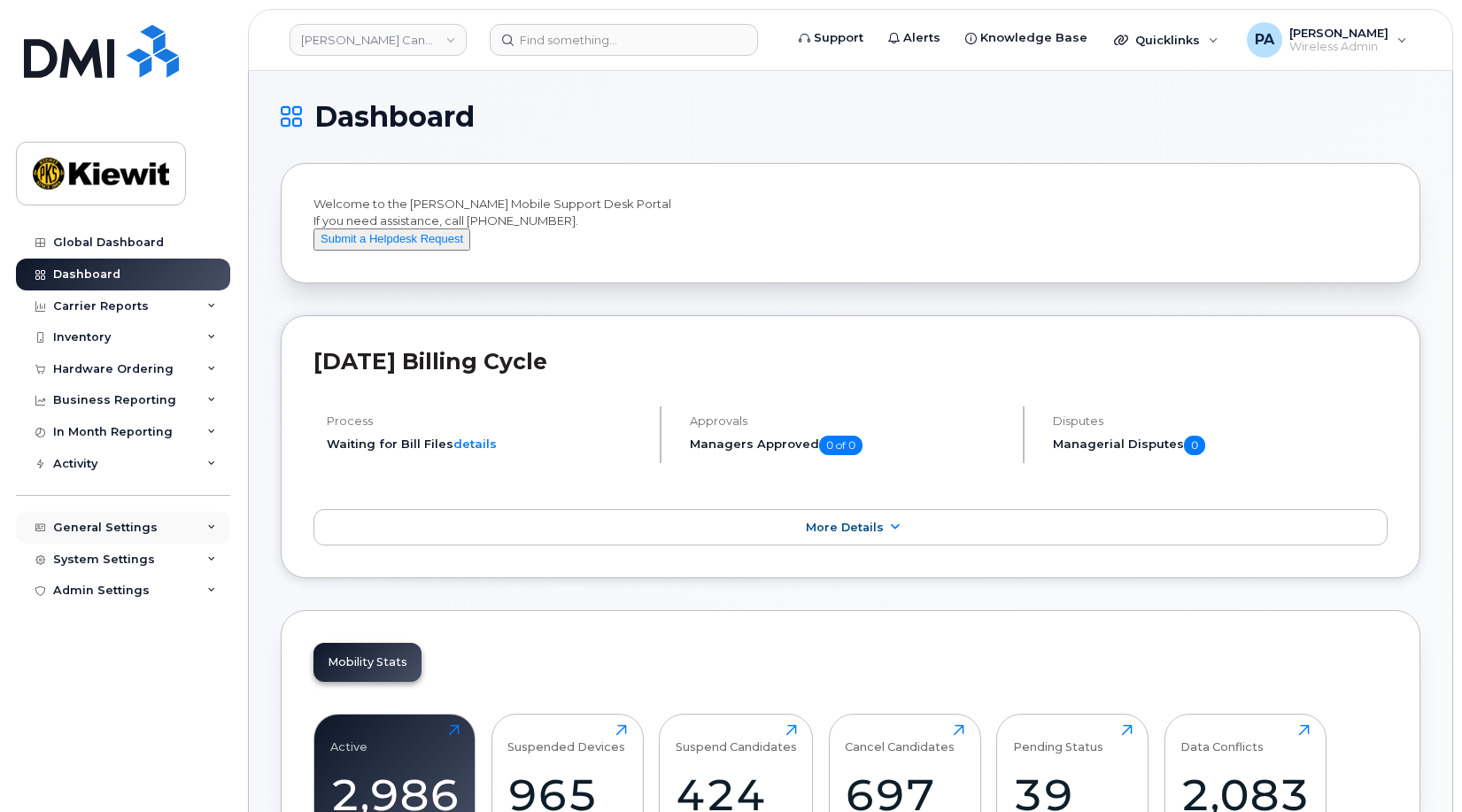
click at [114, 527] on div "General Settings" at bounding box center [105, 528] width 105 height 14
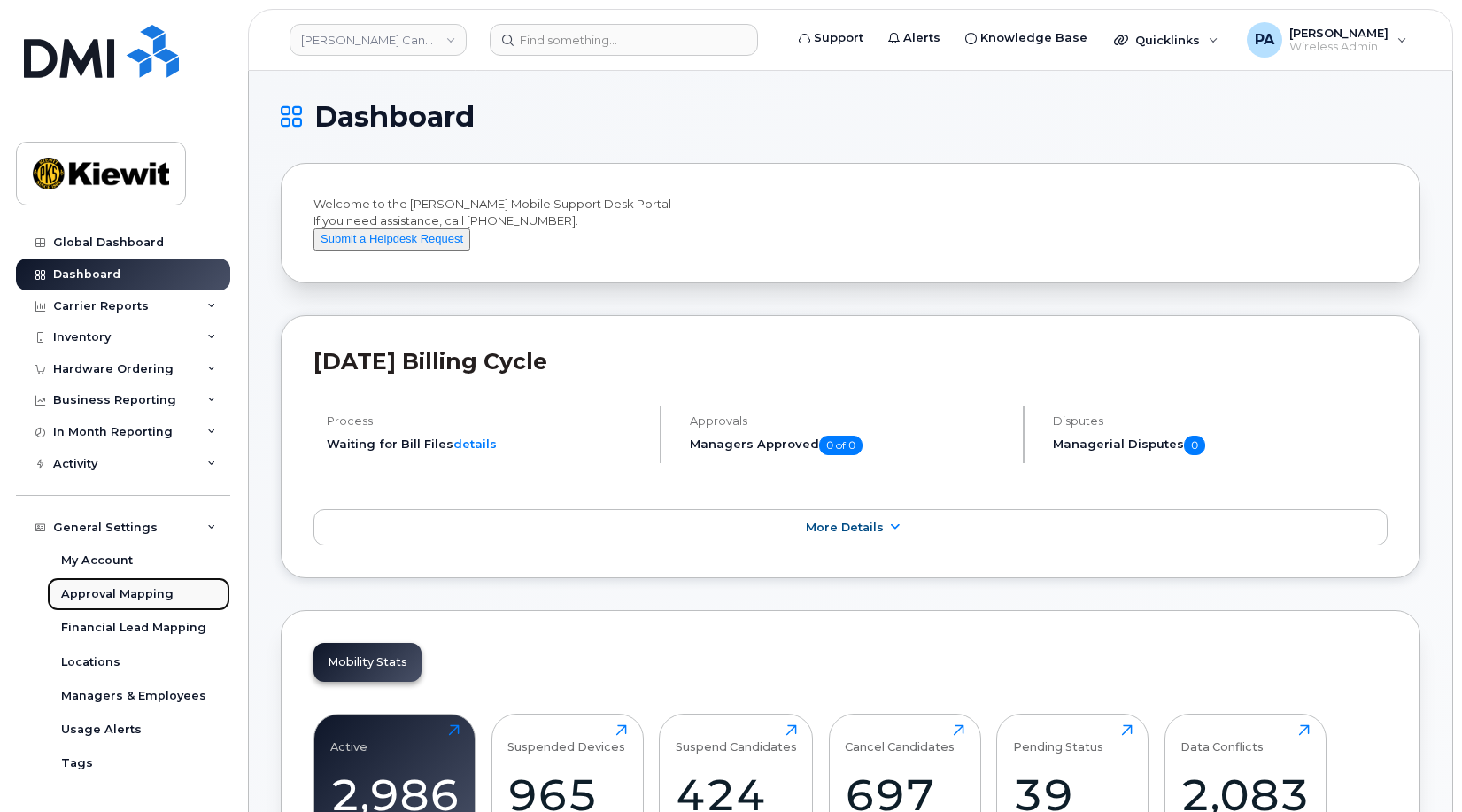
click at [122, 601] on div "Approval Mapping" at bounding box center [117, 594] width 112 height 16
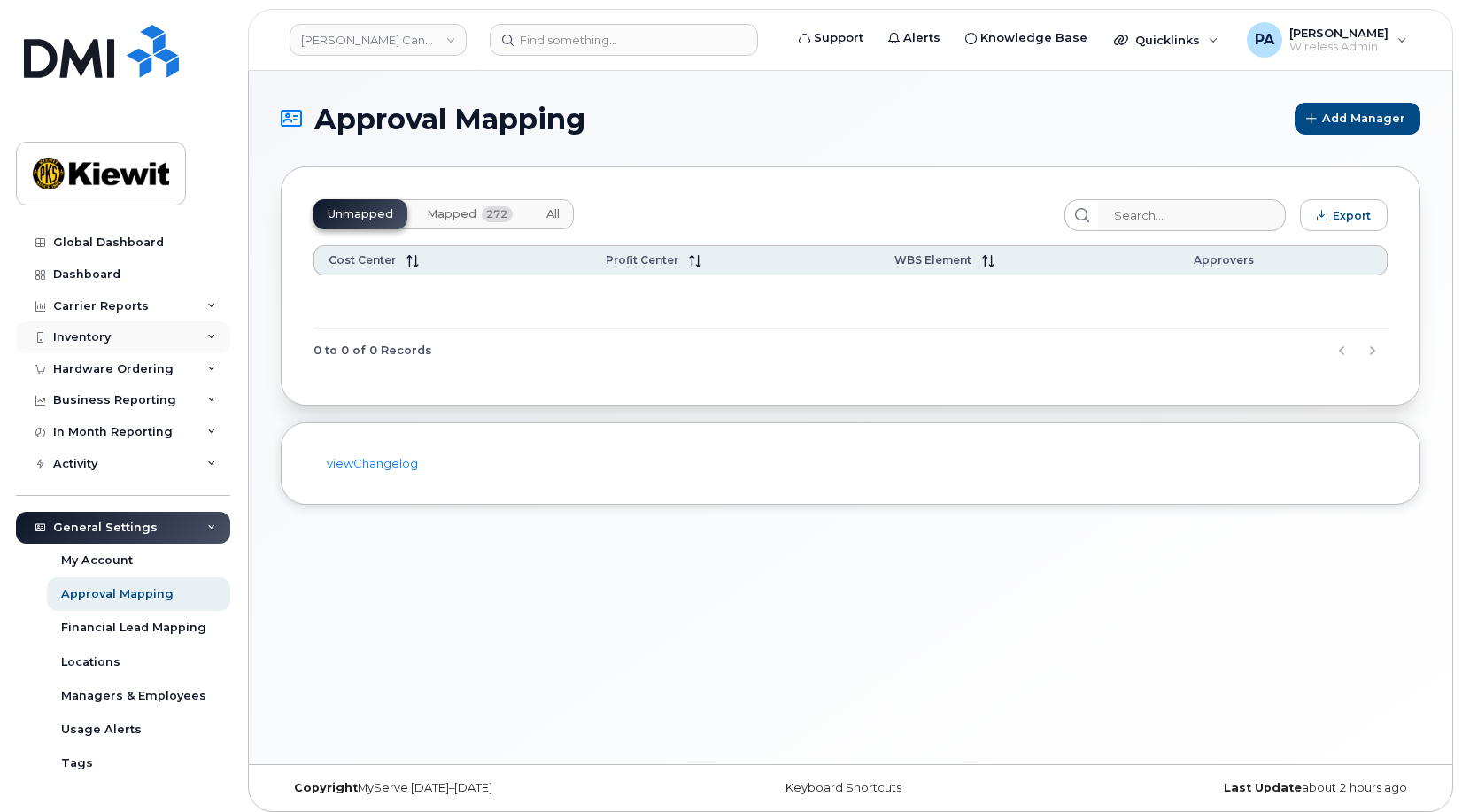
click at [95, 336] on div "Inventory" at bounding box center [82, 337] width 57 height 14
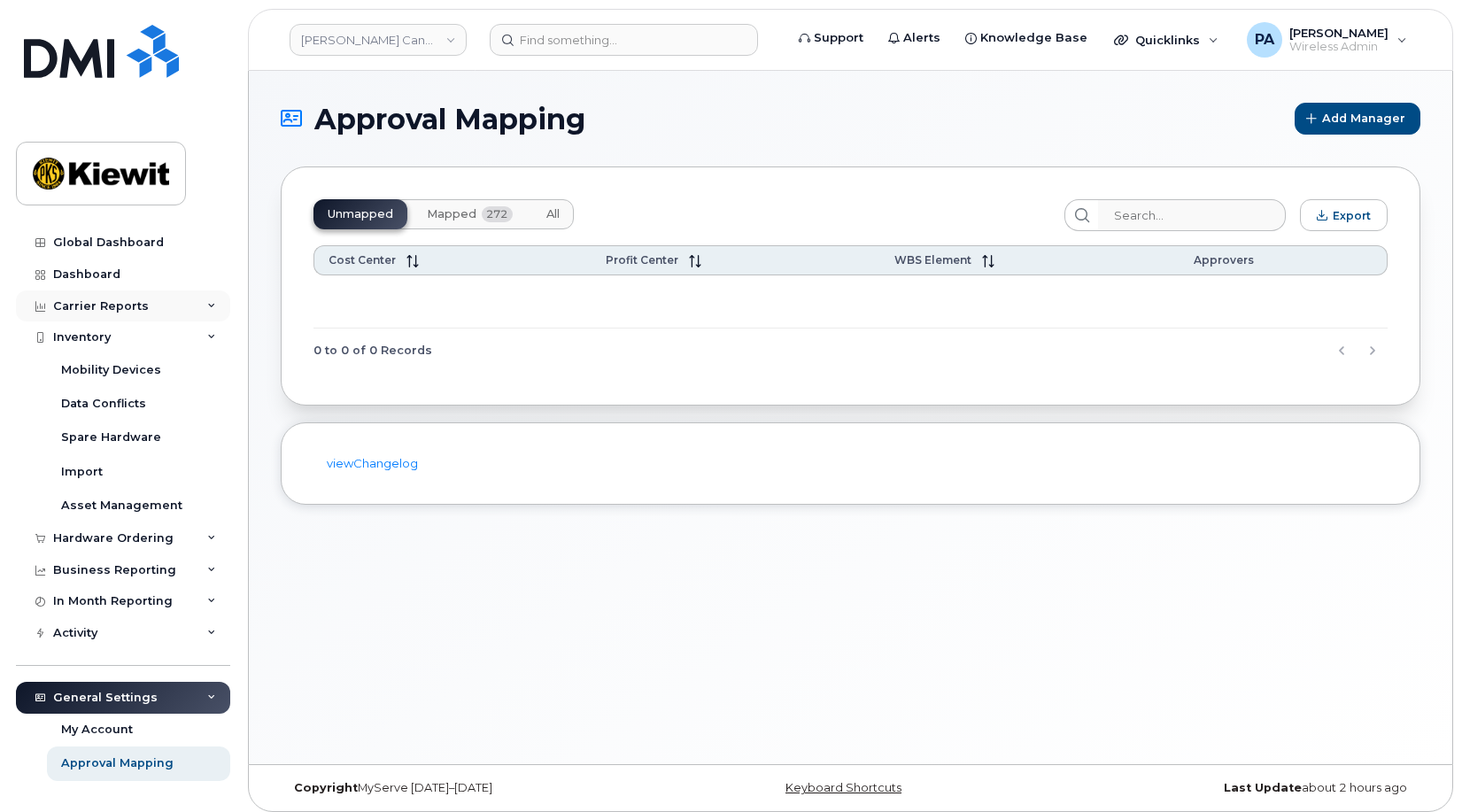
click at [96, 309] on div "Carrier Reports" at bounding box center [100, 307] width 96 height 14
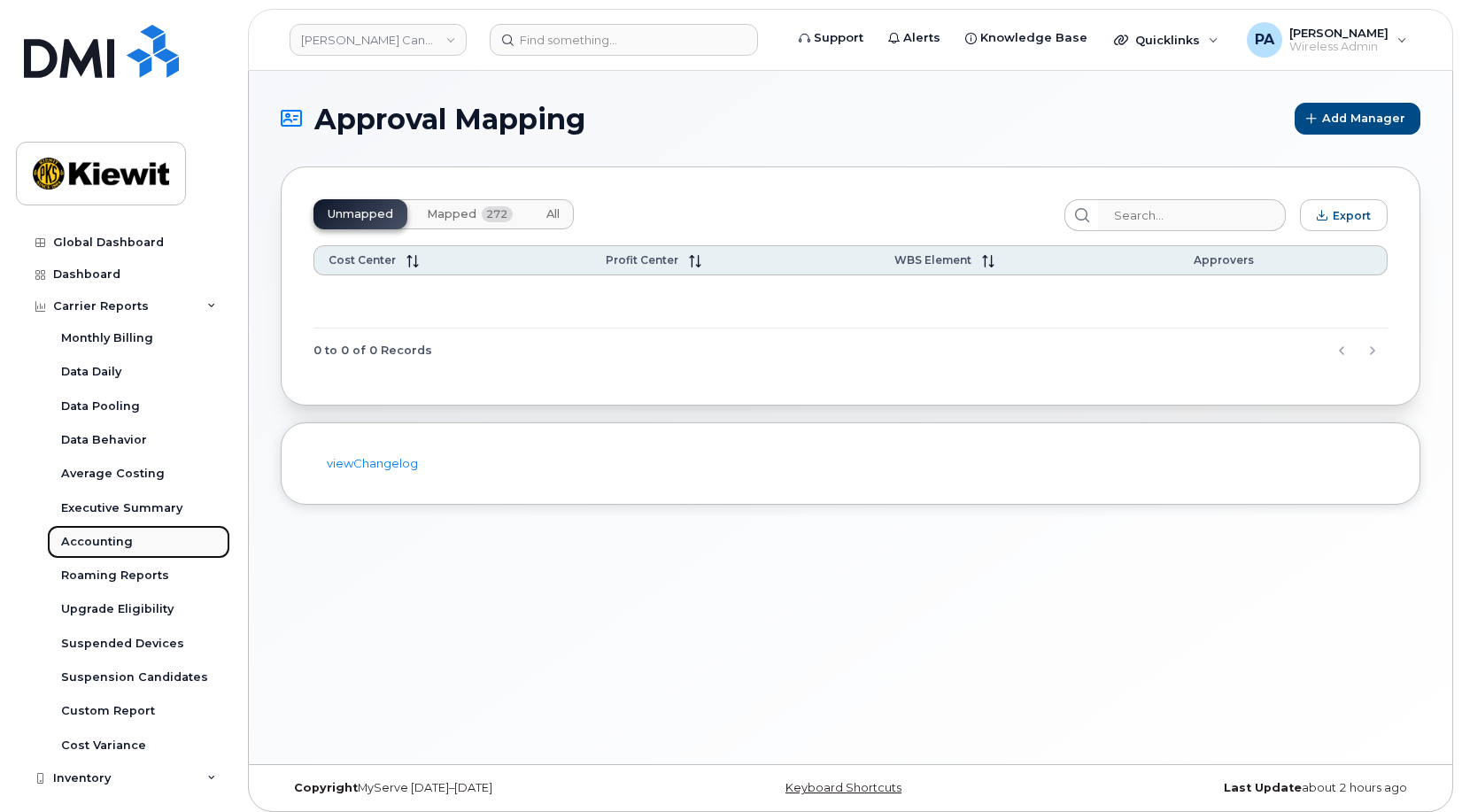
click at [108, 539] on div "Accounting" at bounding box center [97, 542] width 72 height 16
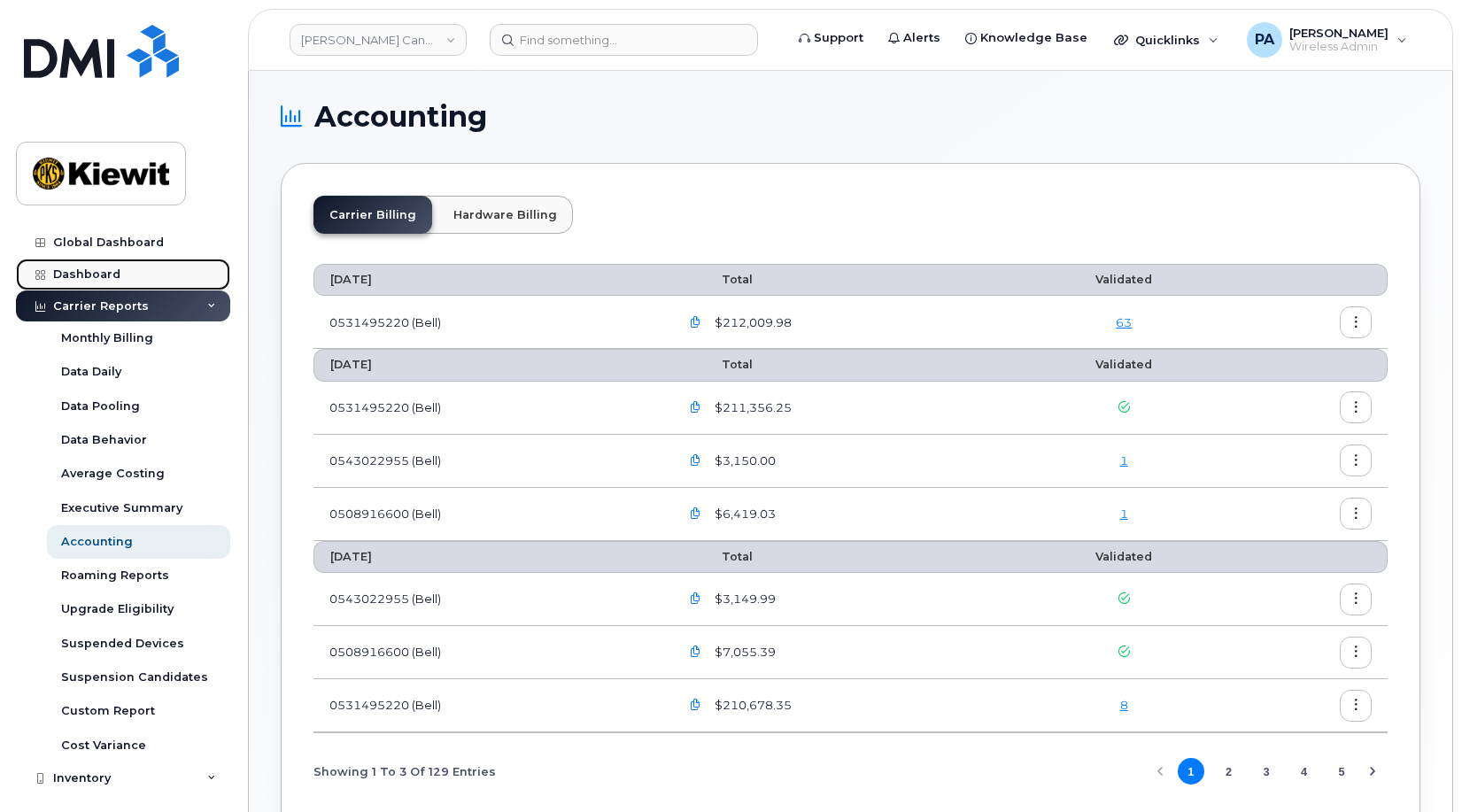
click at [104, 271] on div "Dashboard" at bounding box center [86, 274] width 67 height 14
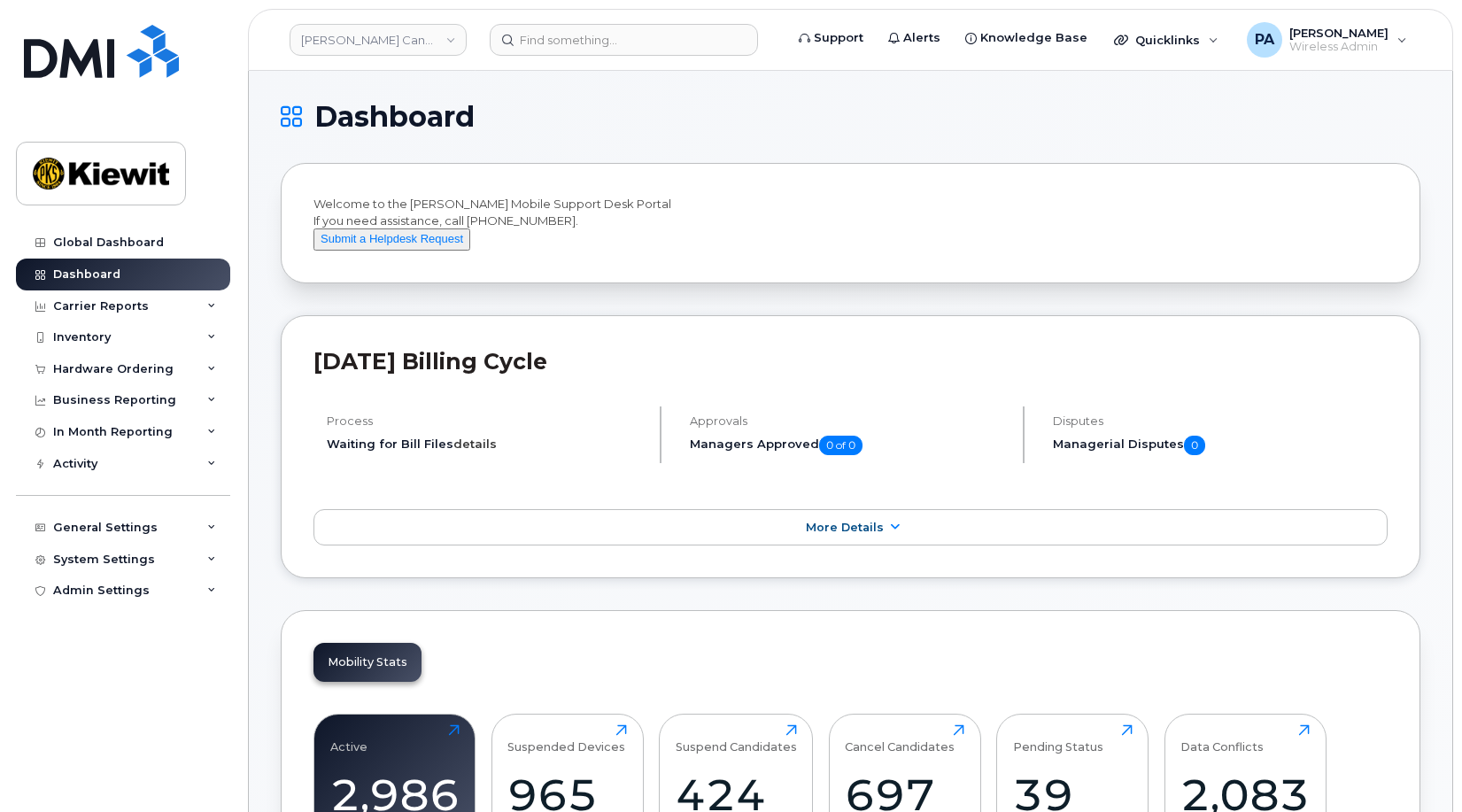
click at [471, 451] on link "details" at bounding box center [475, 444] width 43 height 14
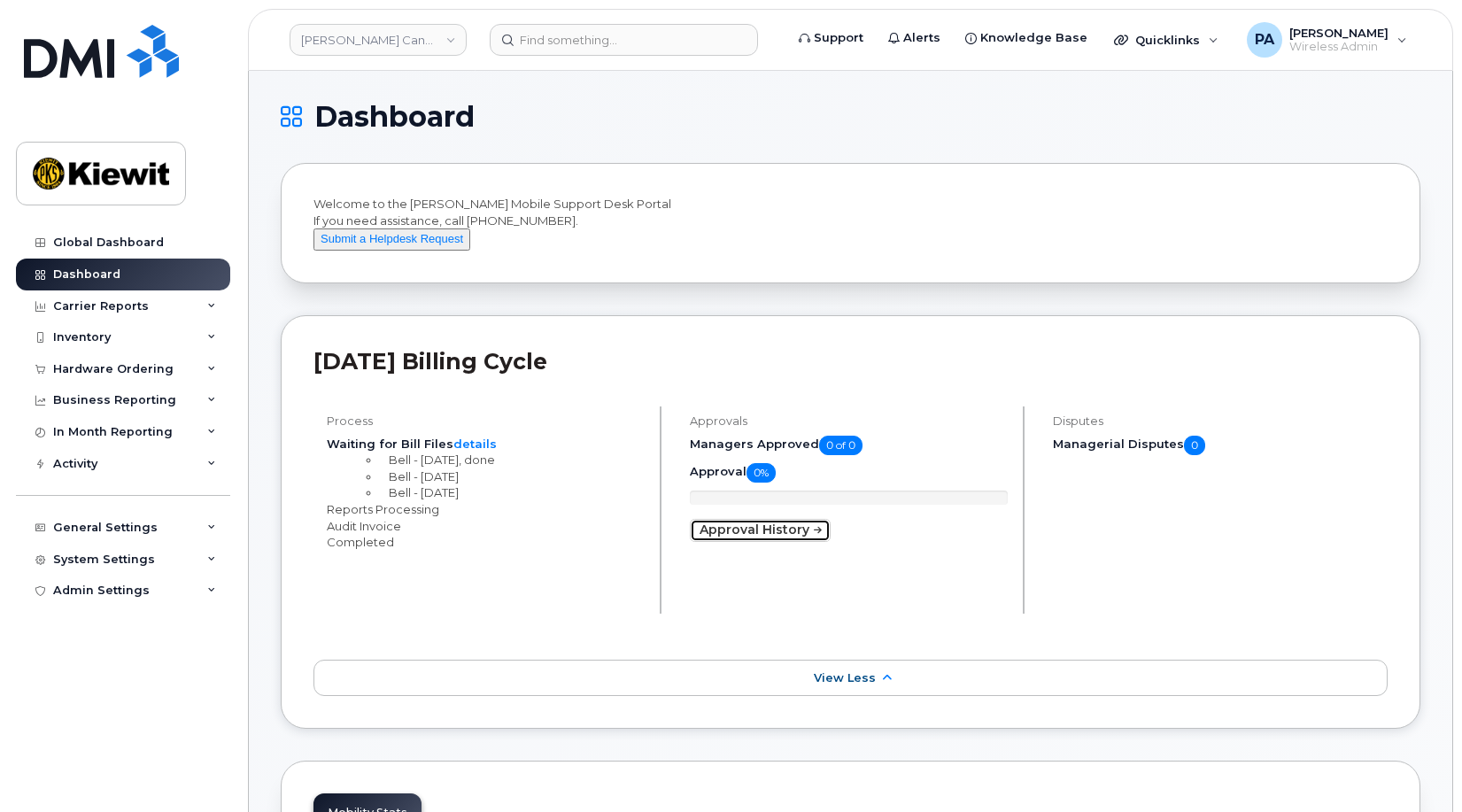
click at [781, 542] on link "Approval History" at bounding box center [760, 531] width 141 height 23
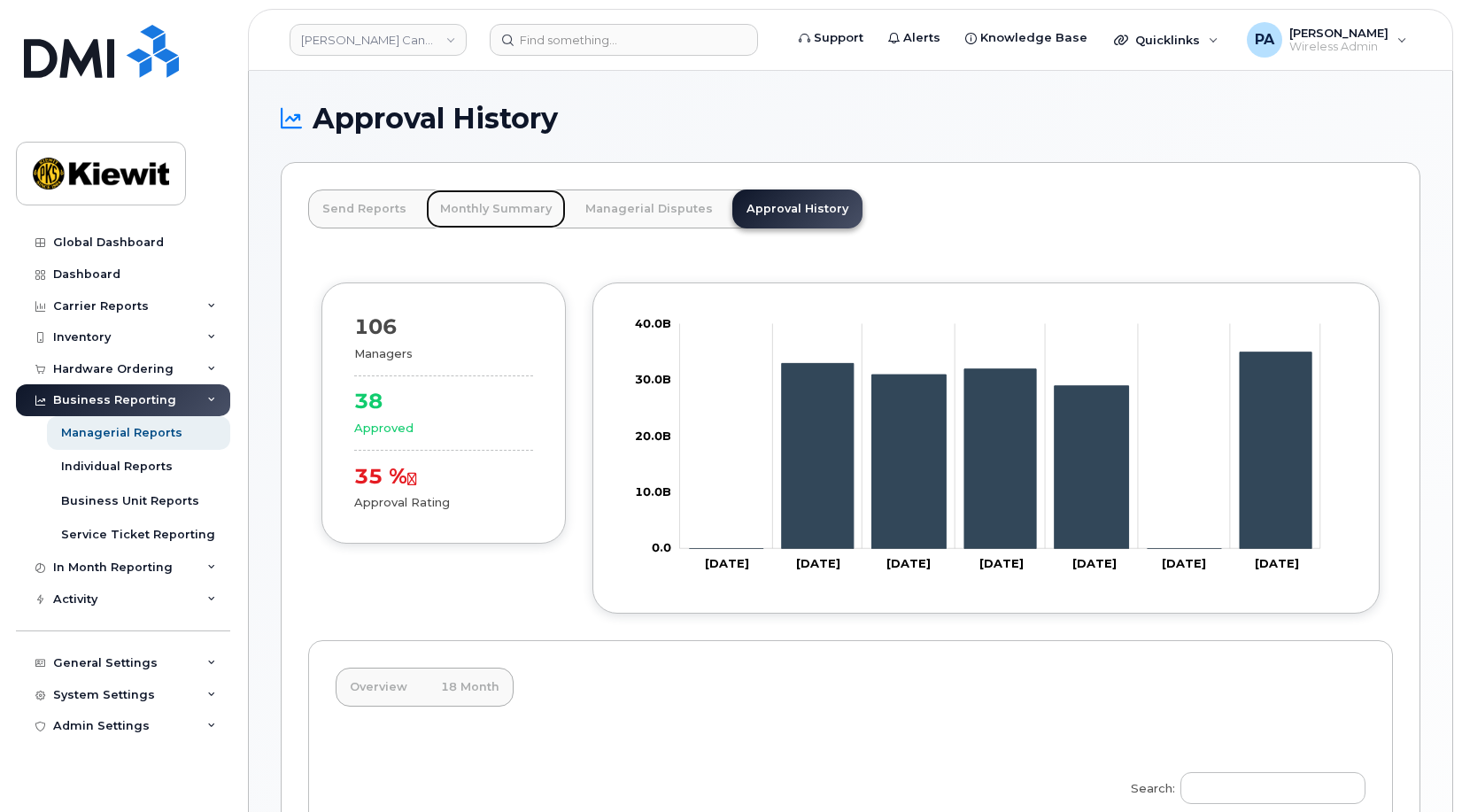
click at [485, 209] on link "Monthly Summary" at bounding box center [496, 208] width 140 height 39
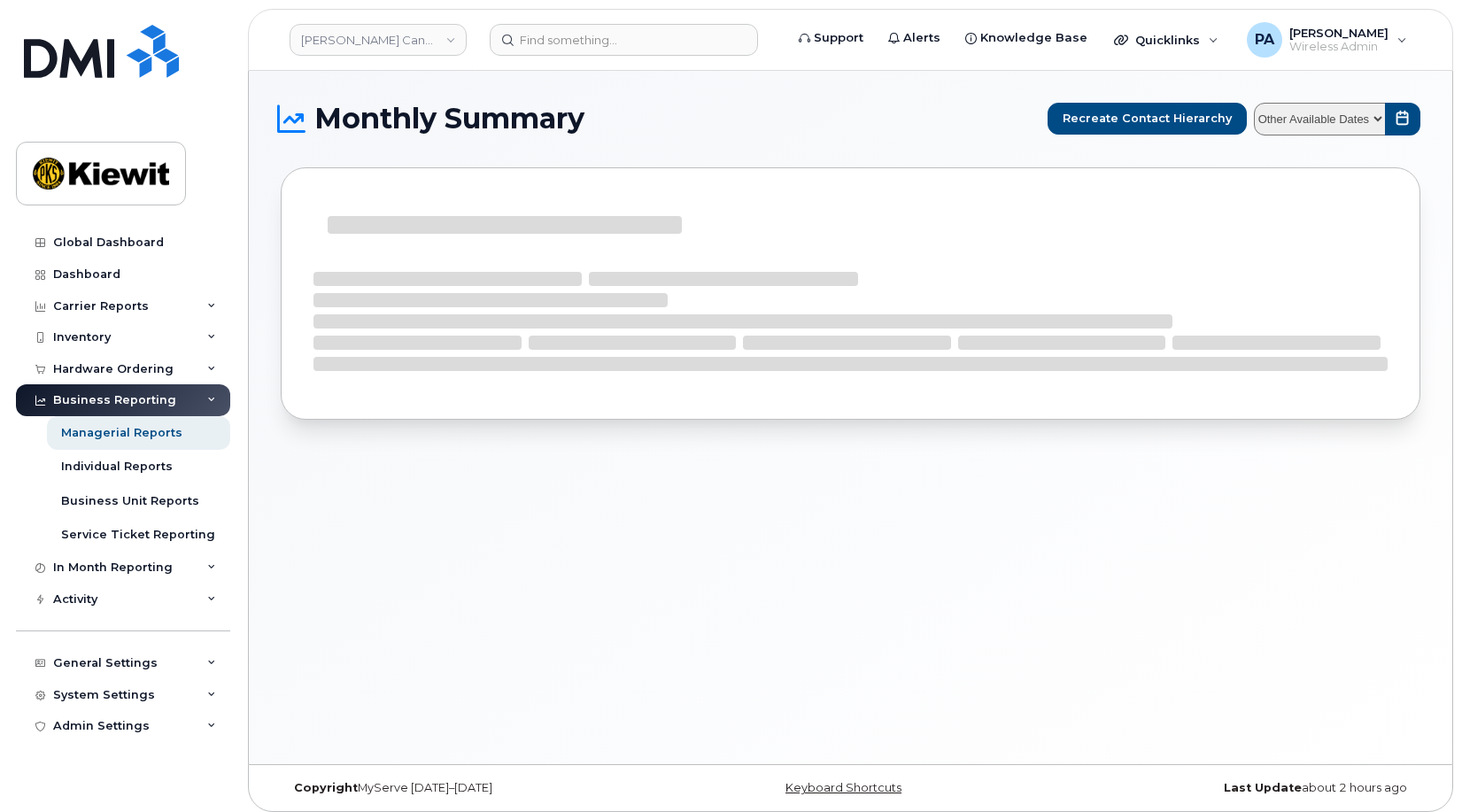
select select
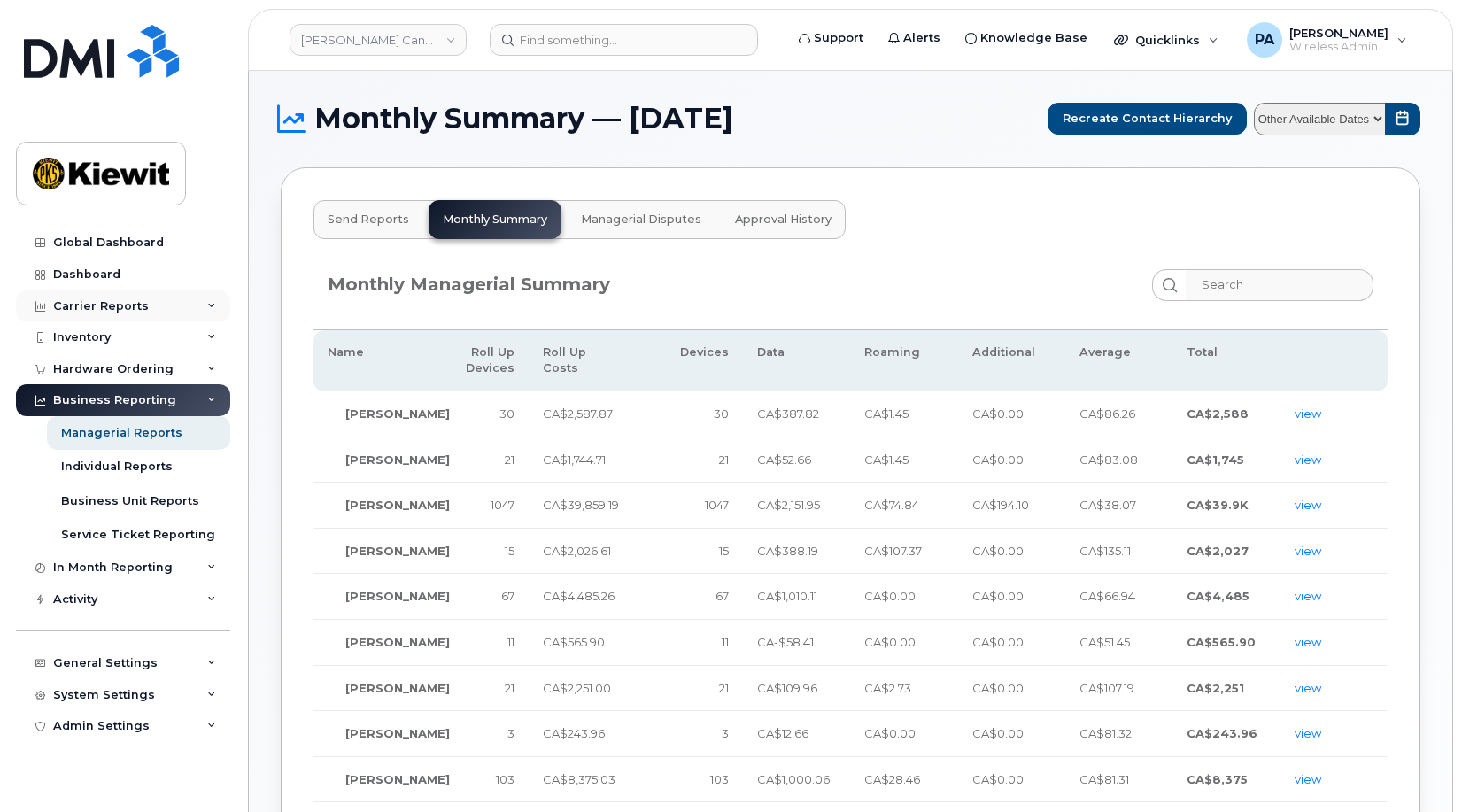
click at [146, 299] on div "Carrier Reports" at bounding box center [123, 307] width 214 height 32
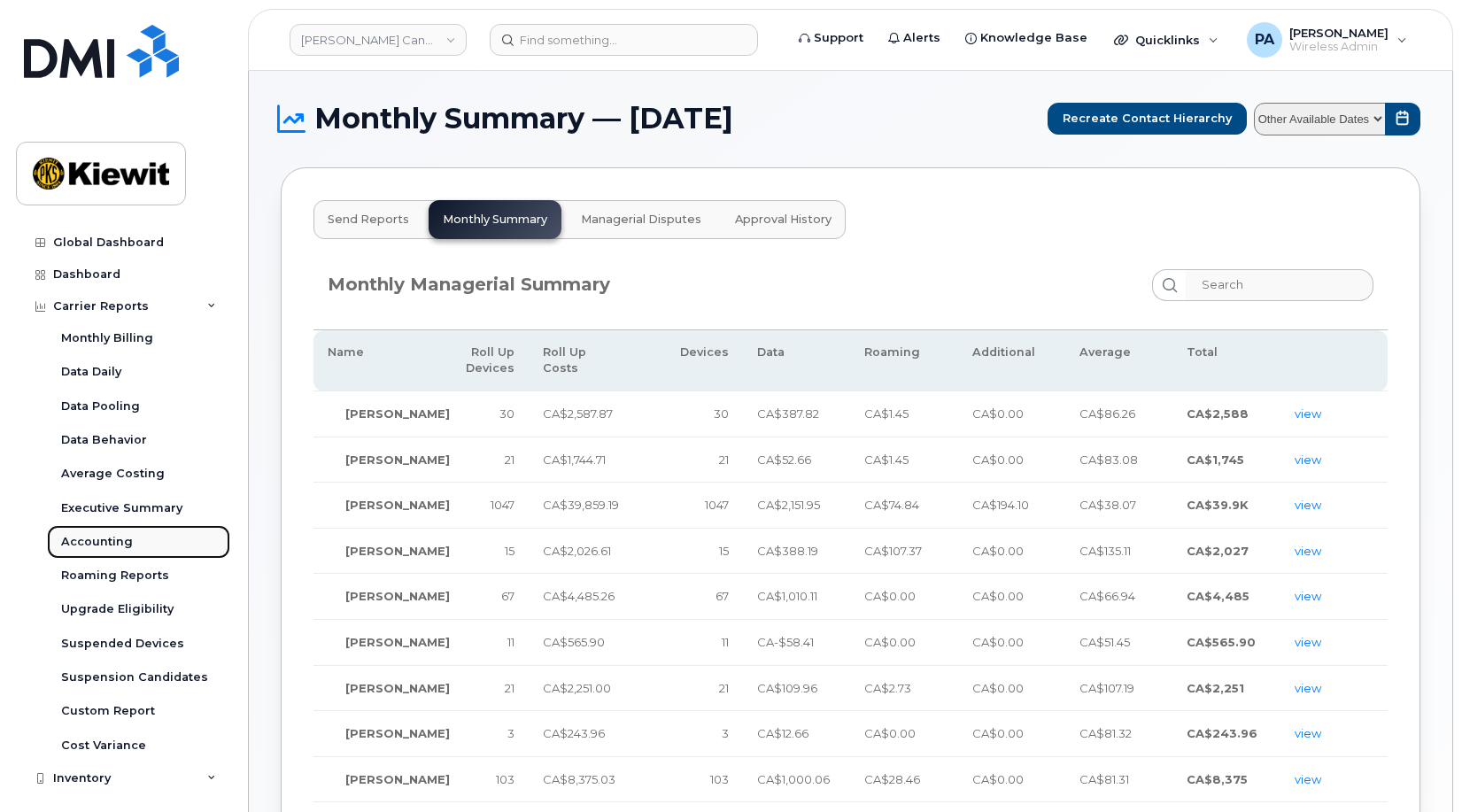
click at [122, 540] on div "Accounting" at bounding box center [97, 542] width 72 height 16
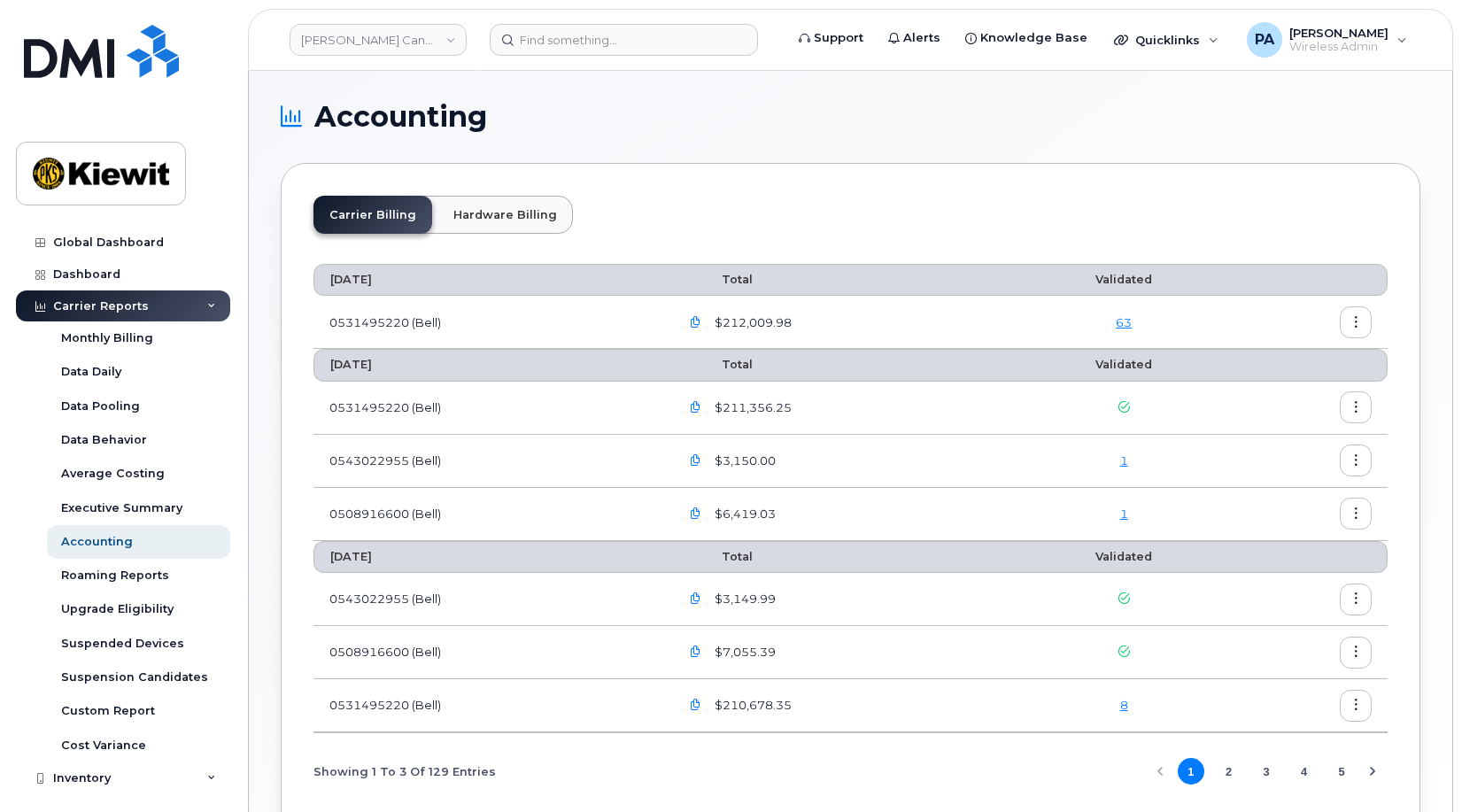
click at [1123, 514] on link "1" at bounding box center [1124, 514] width 8 height 14
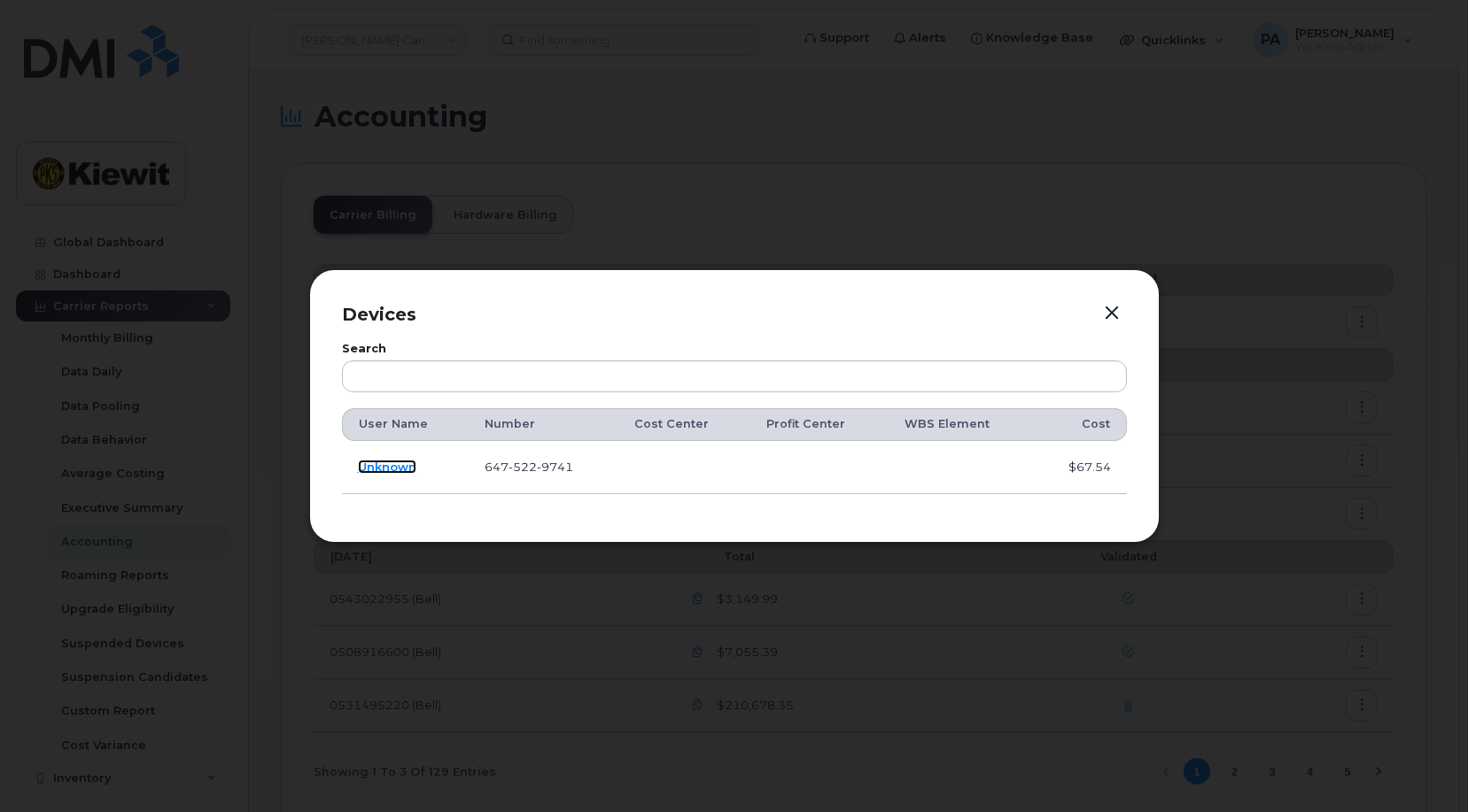
click at [401, 468] on link "Unknown" at bounding box center [387, 467] width 58 height 14
click at [1095, 310] on p "Devices" at bounding box center [734, 315] width 785 height 26
click at [1113, 314] on button "button" at bounding box center [1112, 314] width 27 height 25
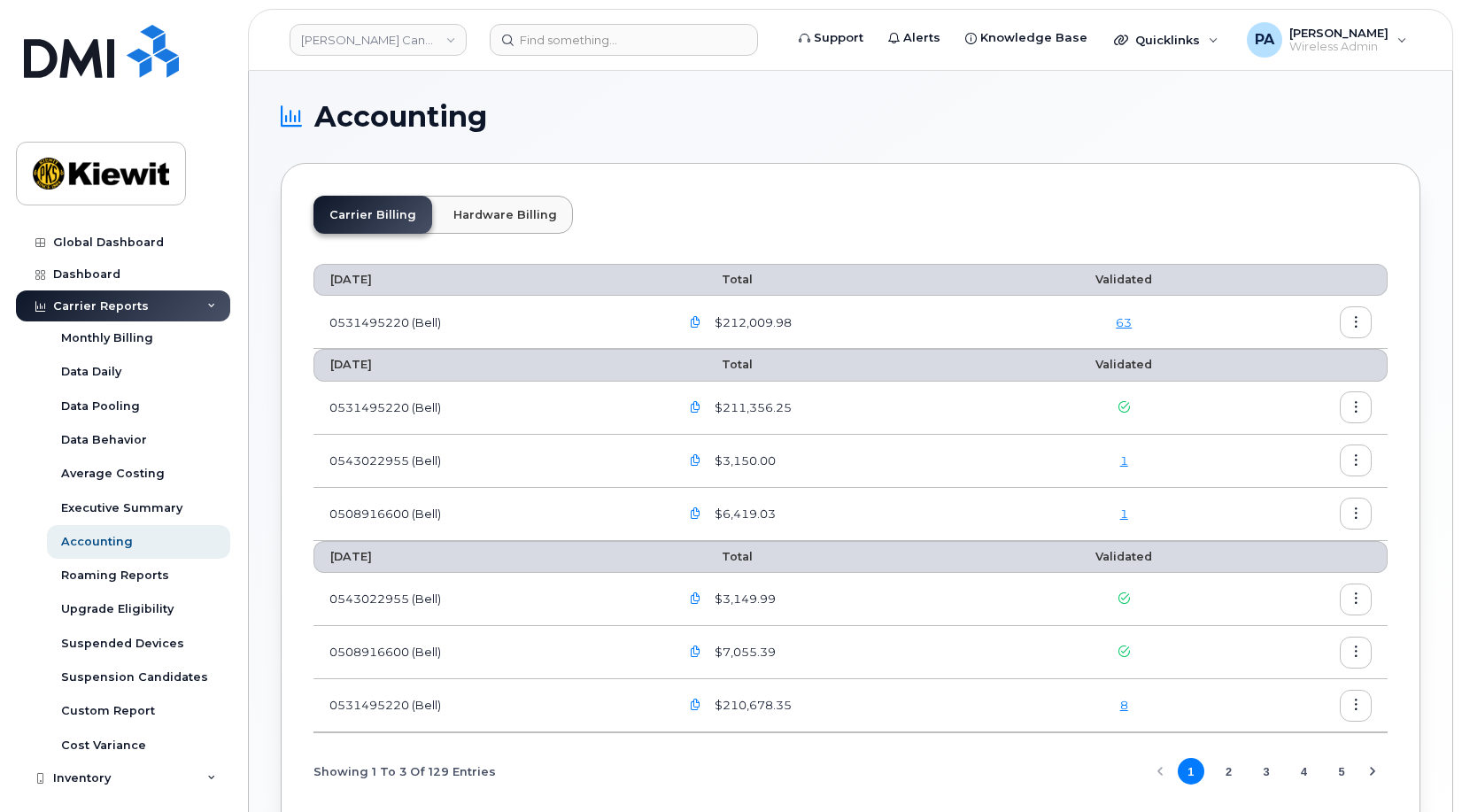
click at [1123, 467] on link "1" at bounding box center [1124, 461] width 8 height 14
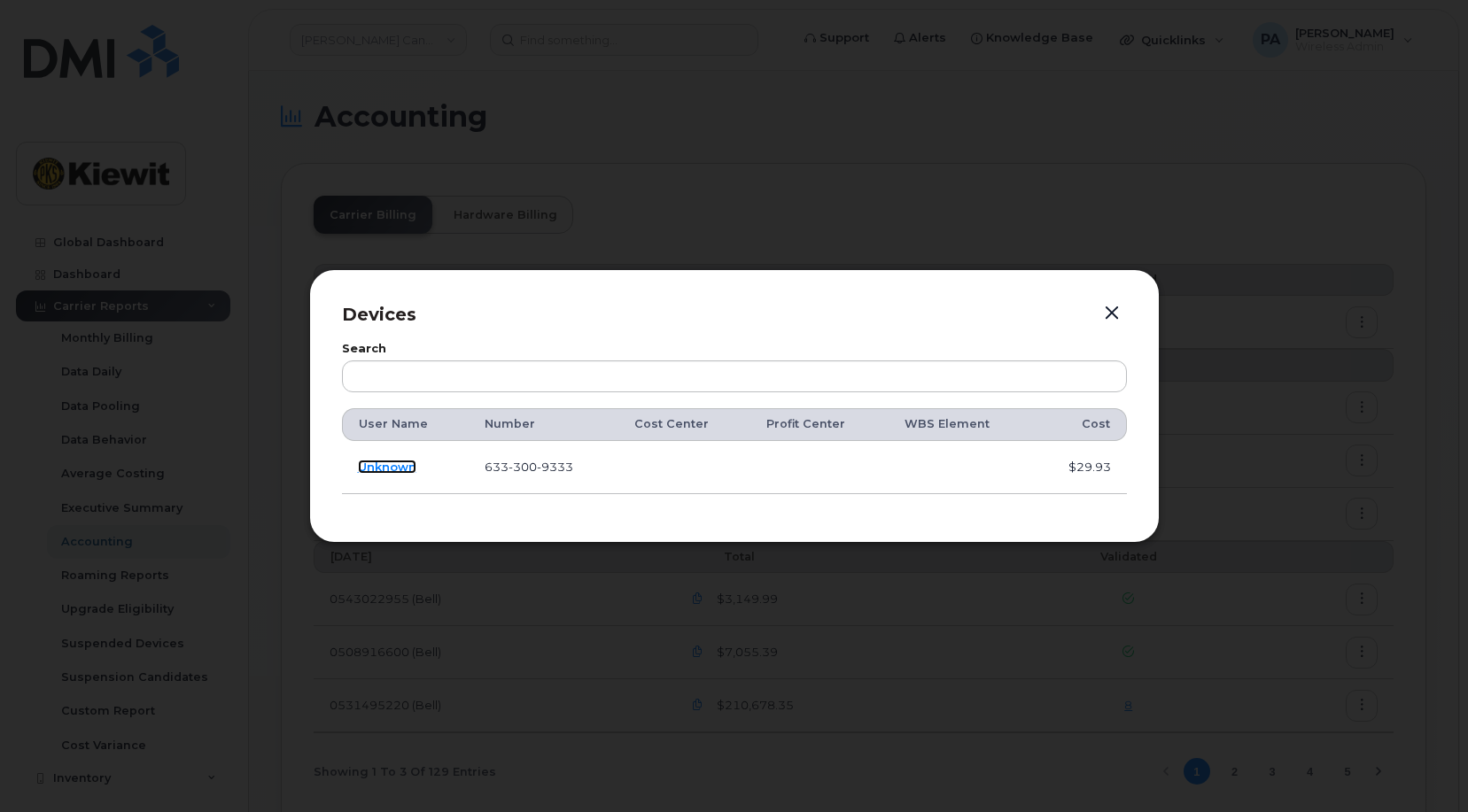
click at [376, 466] on link "Unknown" at bounding box center [387, 467] width 58 height 14
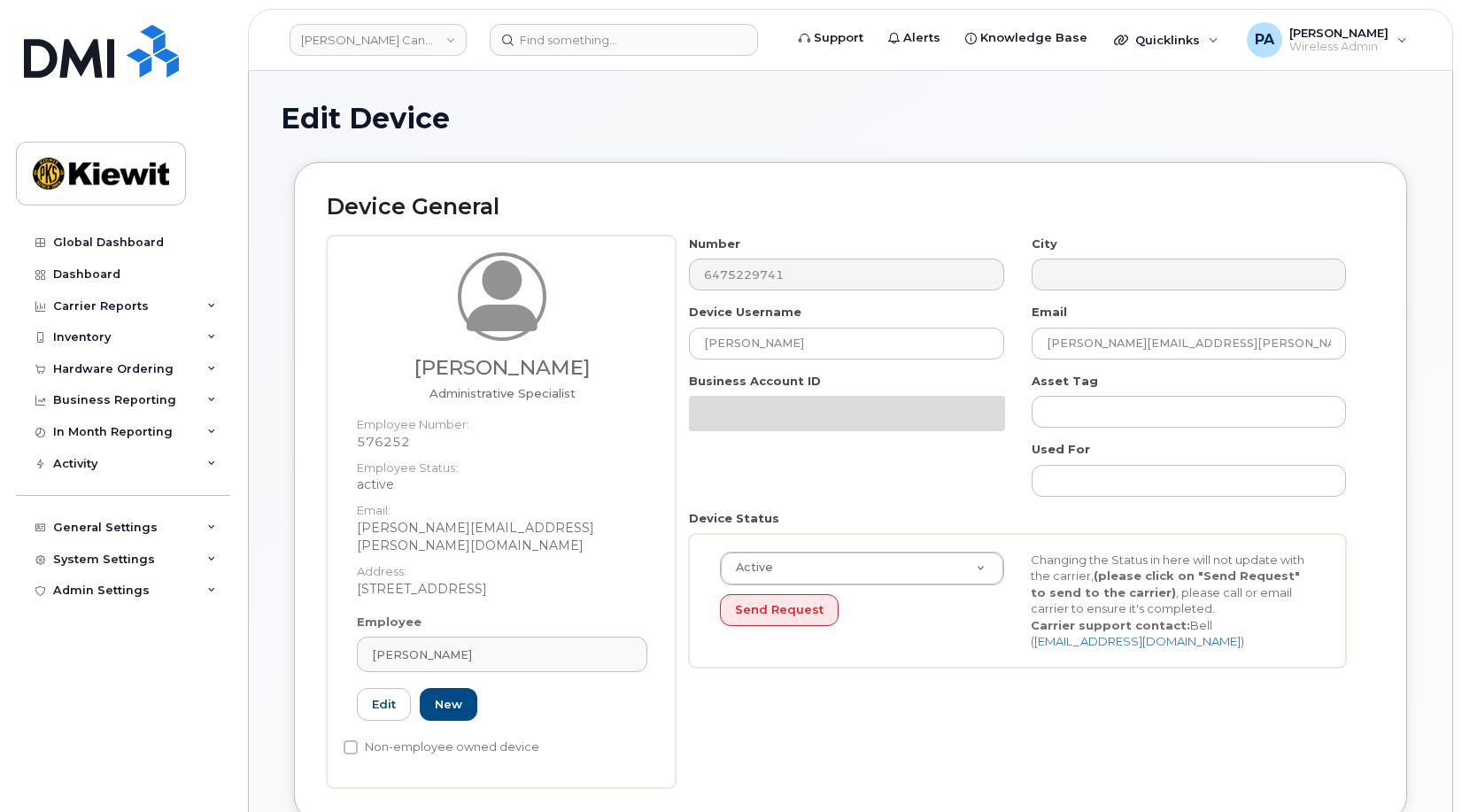
select select "14059"
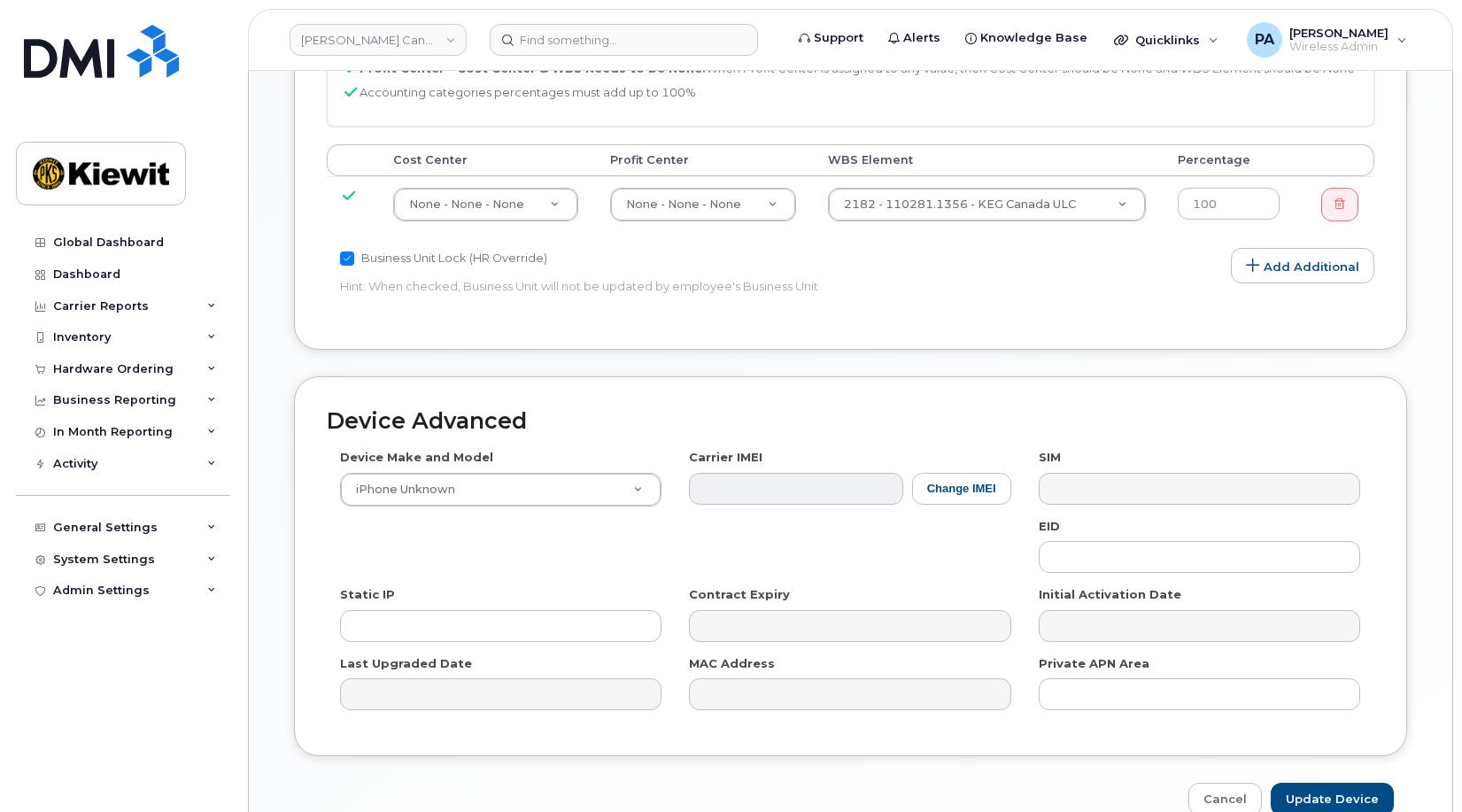
scroll to position [1032, 0]
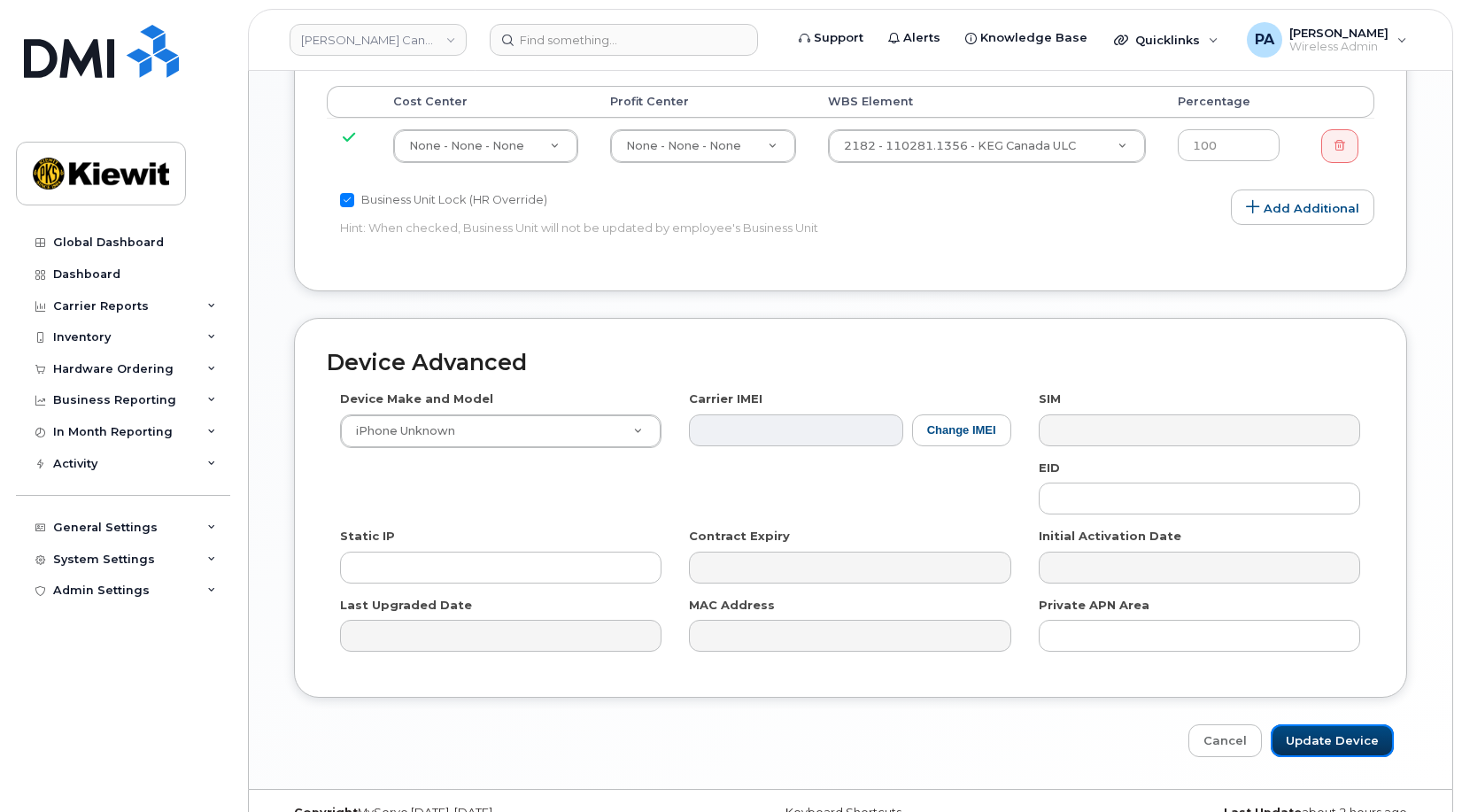
drag, startPoint x: 1312, startPoint y: 710, endPoint x: 805, endPoint y: 501, distance: 548.4
click at [1312, 724] on input "Update Device" at bounding box center [1332, 740] width 123 height 33
type input "Saving..."
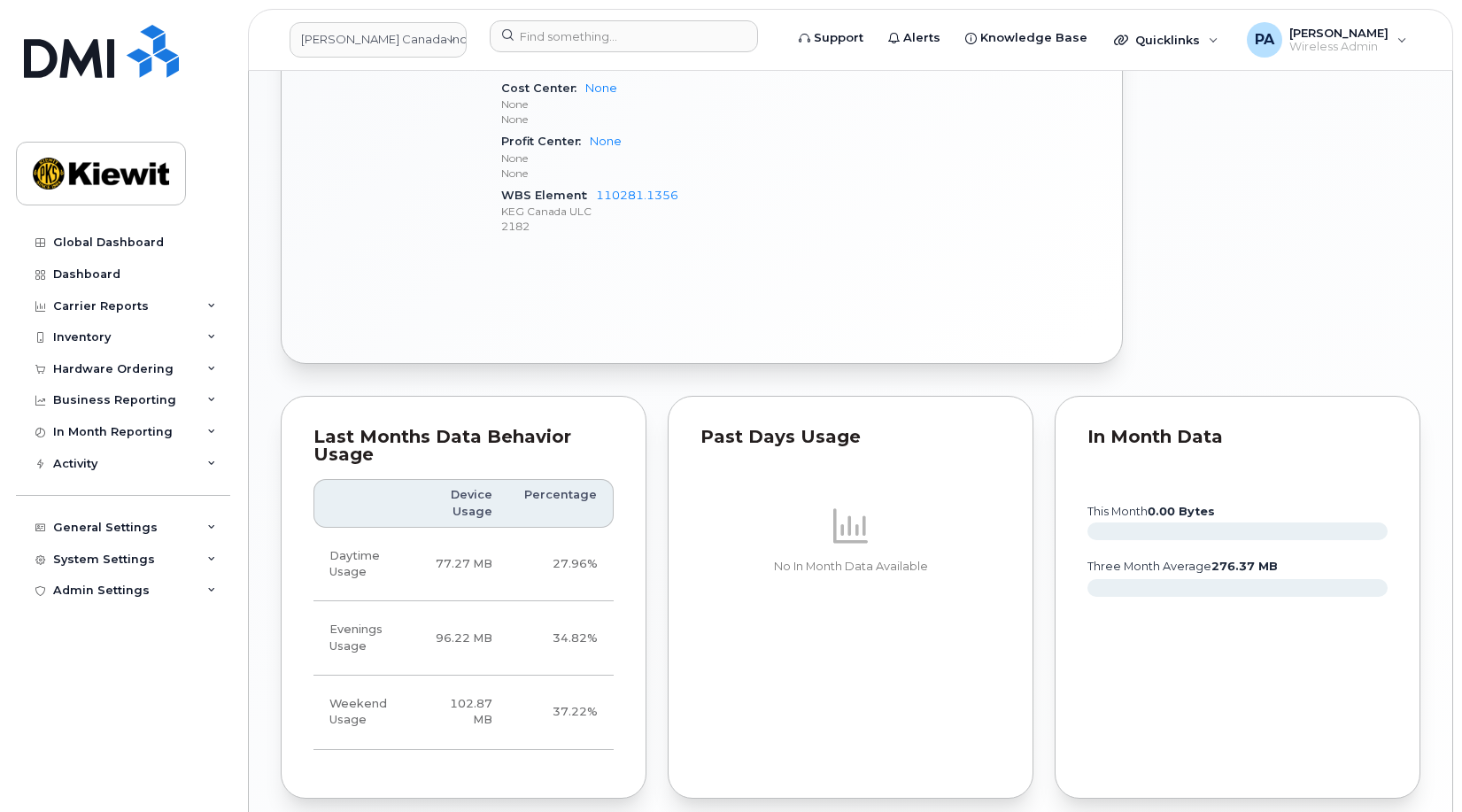
scroll to position [1492, 0]
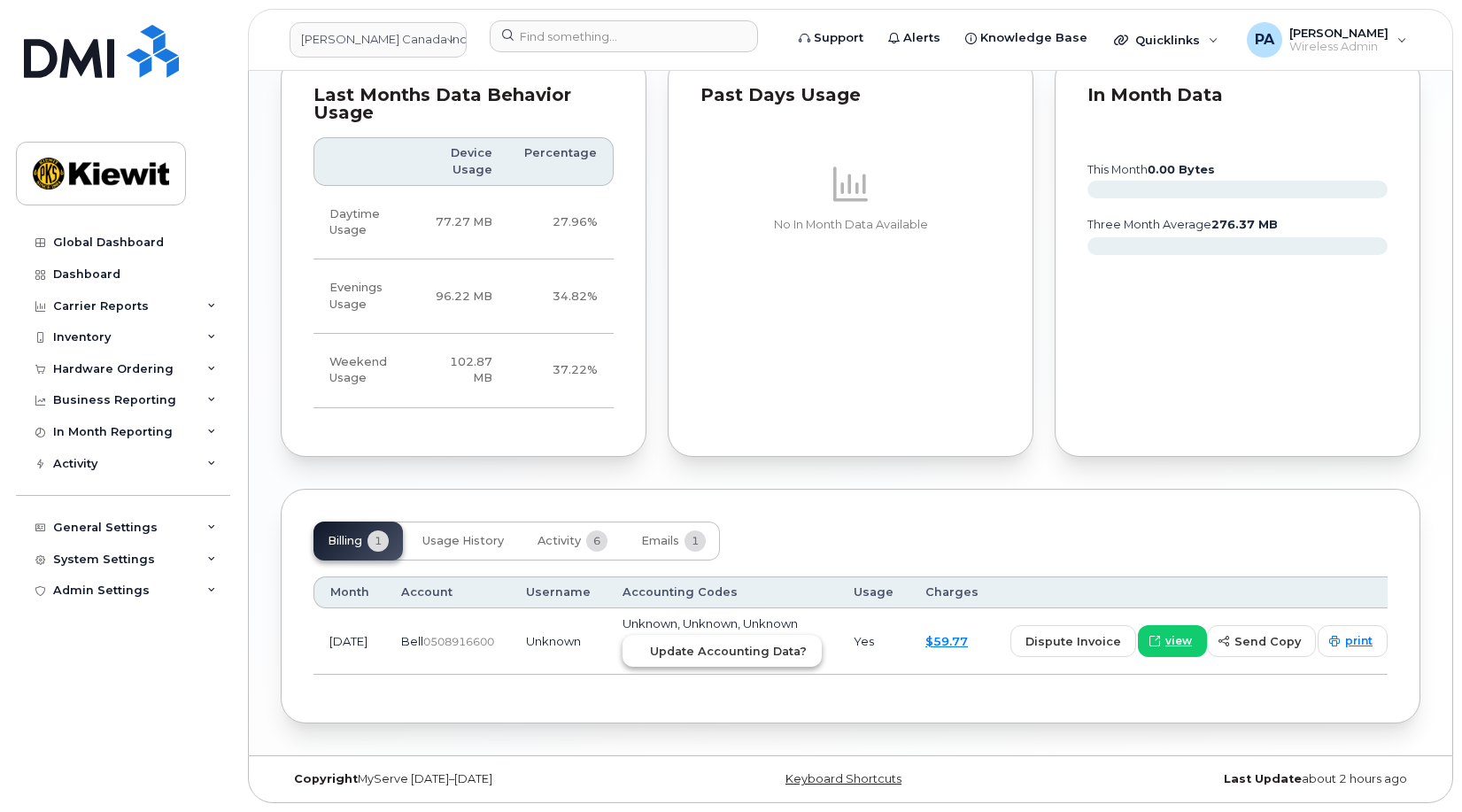
click at [720, 661] on button "Update Accounting Data?" at bounding box center [722, 651] width 199 height 32
drag, startPoint x: 691, startPoint y: 636, endPoint x: 811, endPoint y: 67, distance: 581.5
click at [691, 636] on button "Update Accounting Data?" at bounding box center [722, 651] width 199 height 32
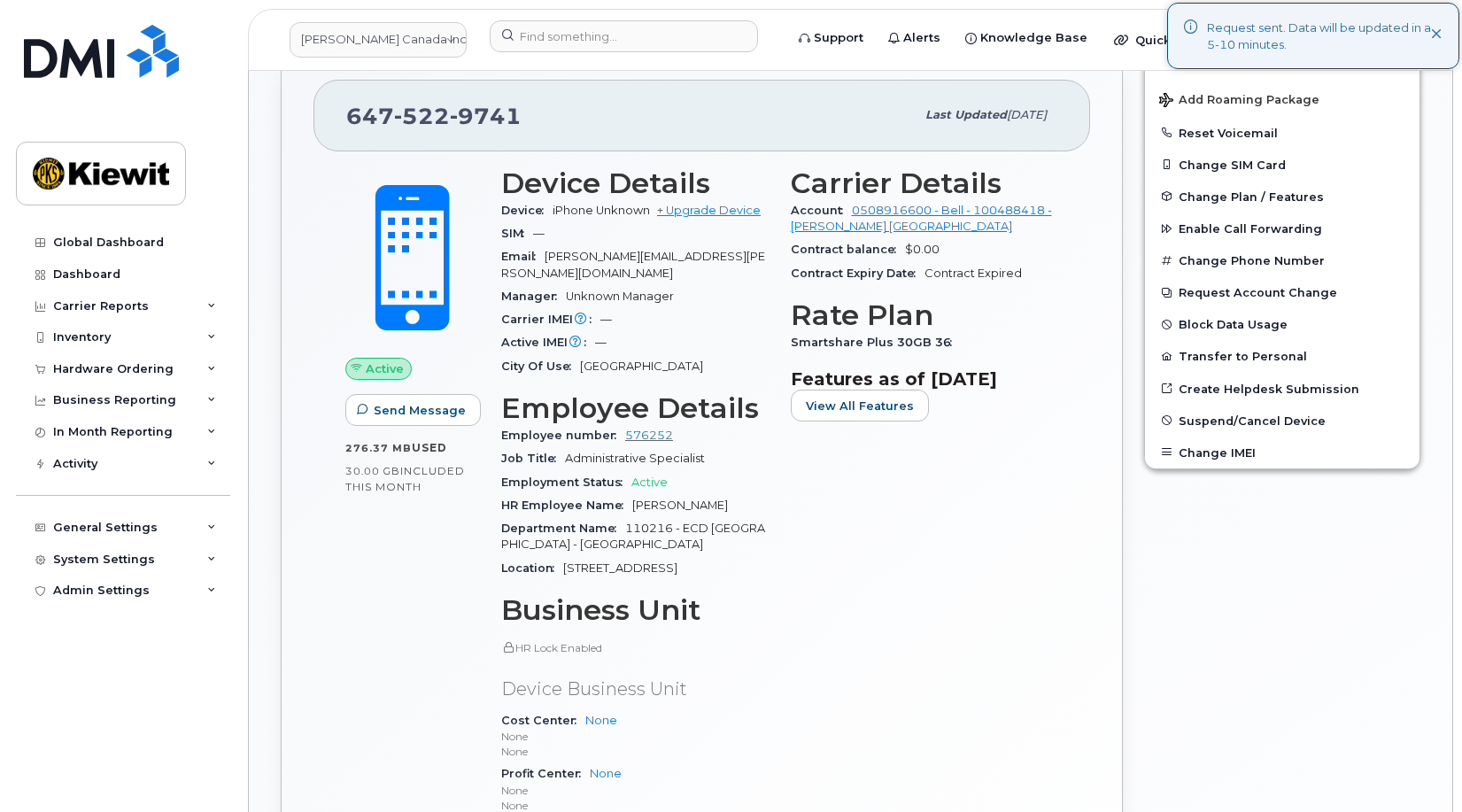
scroll to position [165, 0]
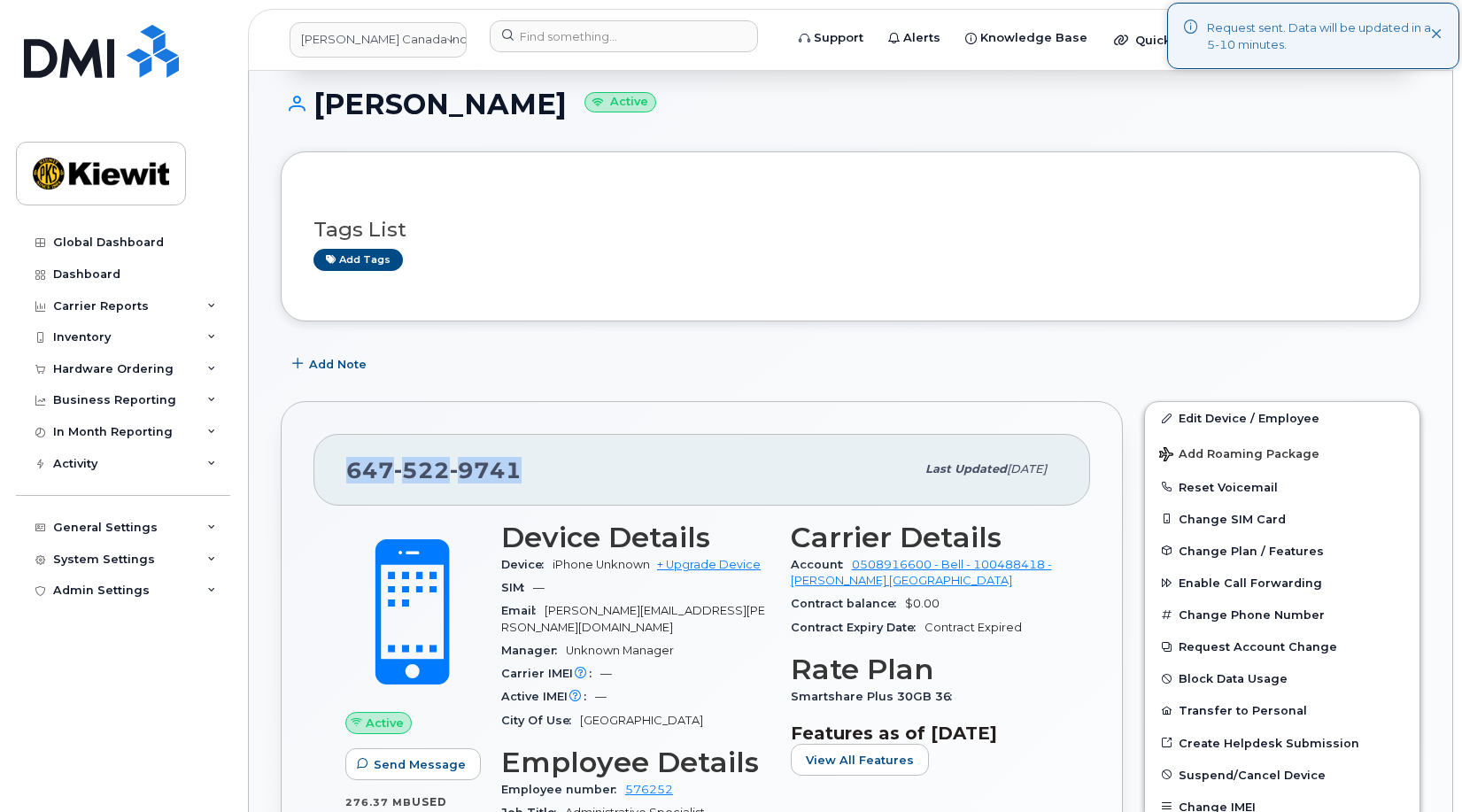
drag, startPoint x: 543, startPoint y: 473, endPoint x: 325, endPoint y: 464, distance: 218.2
click at [325, 464] on div "647 522 9741 Last updated Oct 14, 2025" at bounding box center [702, 469] width 776 height 71
copy span "647 522 9741"
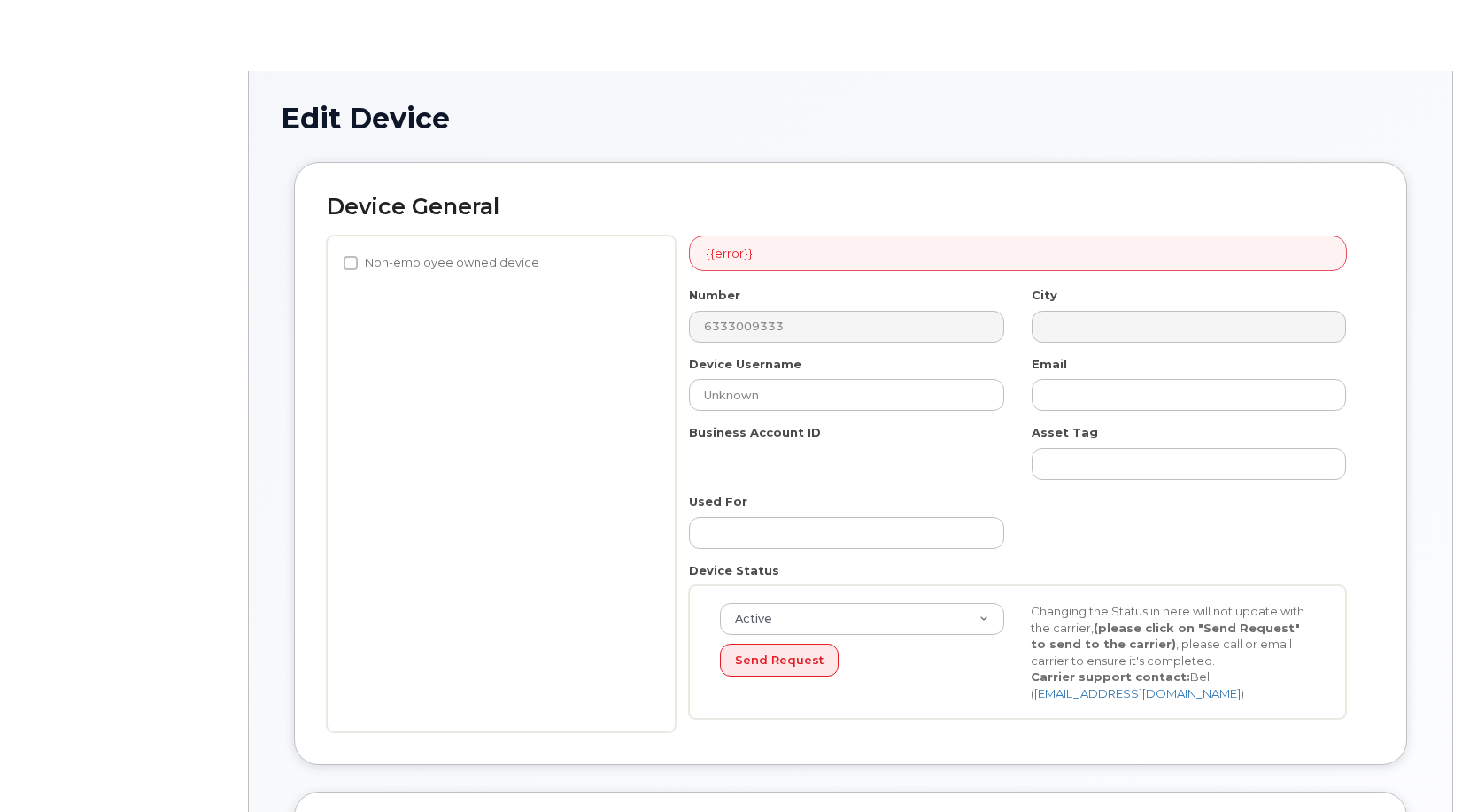
select select "14058"
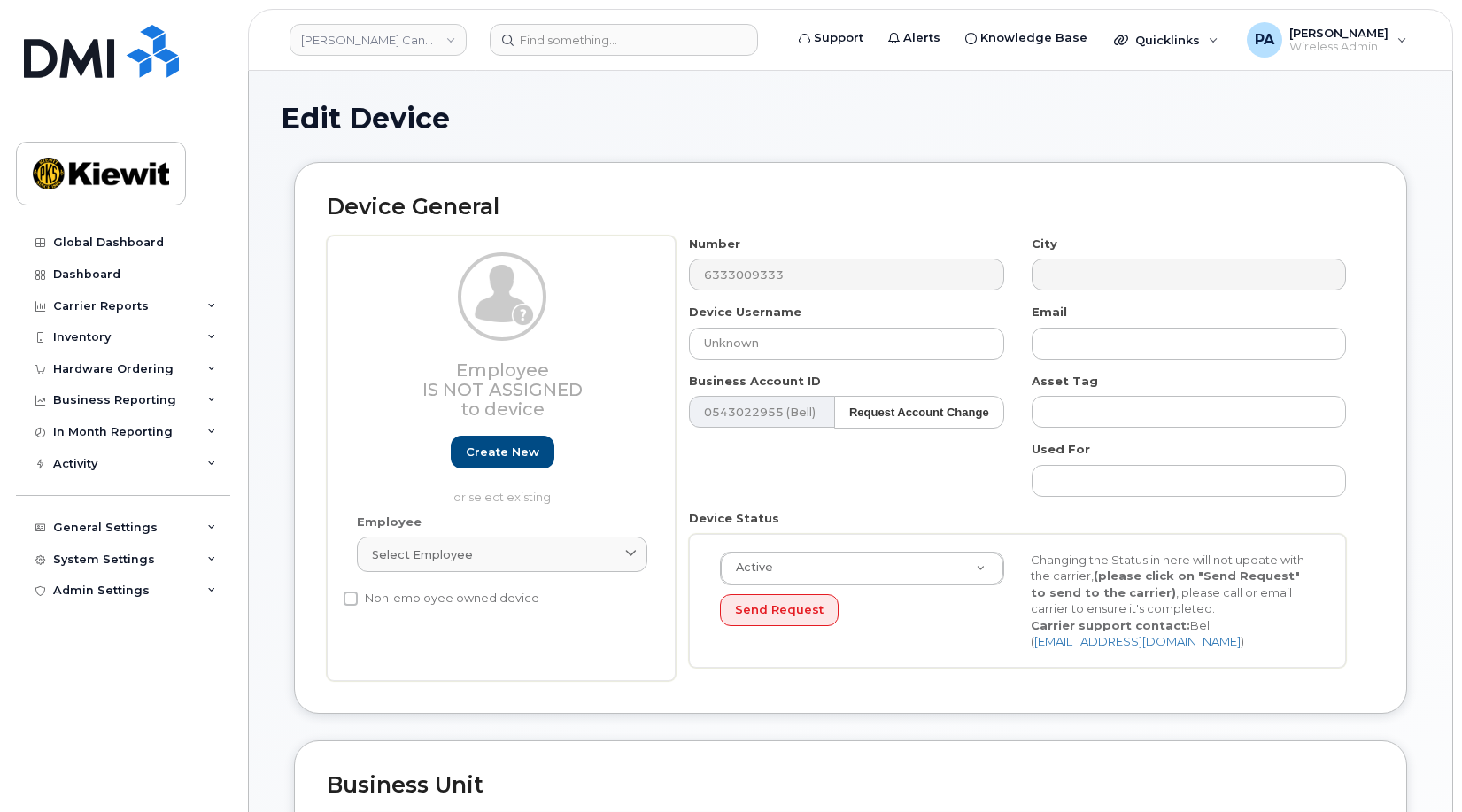
click at [1155, 362] on div "Number 6333009333 City Device Username Unknown Email Business Account ID 054302…" at bounding box center [1018, 458] width 685 height 445
click at [1205, 328] on input "text" at bounding box center [1189, 343] width 315 height 32
type input "Saving..."
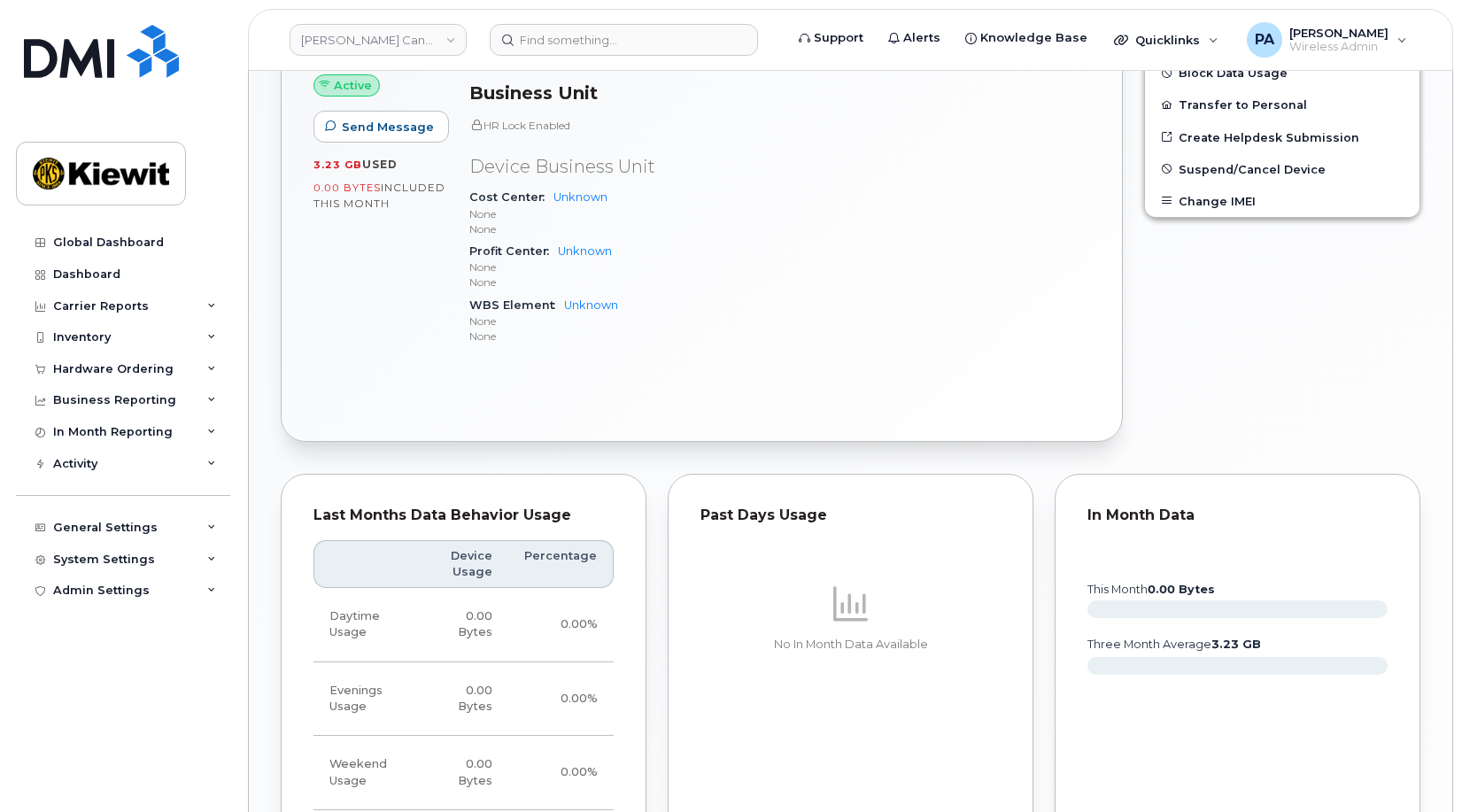
scroll to position [1003, 0]
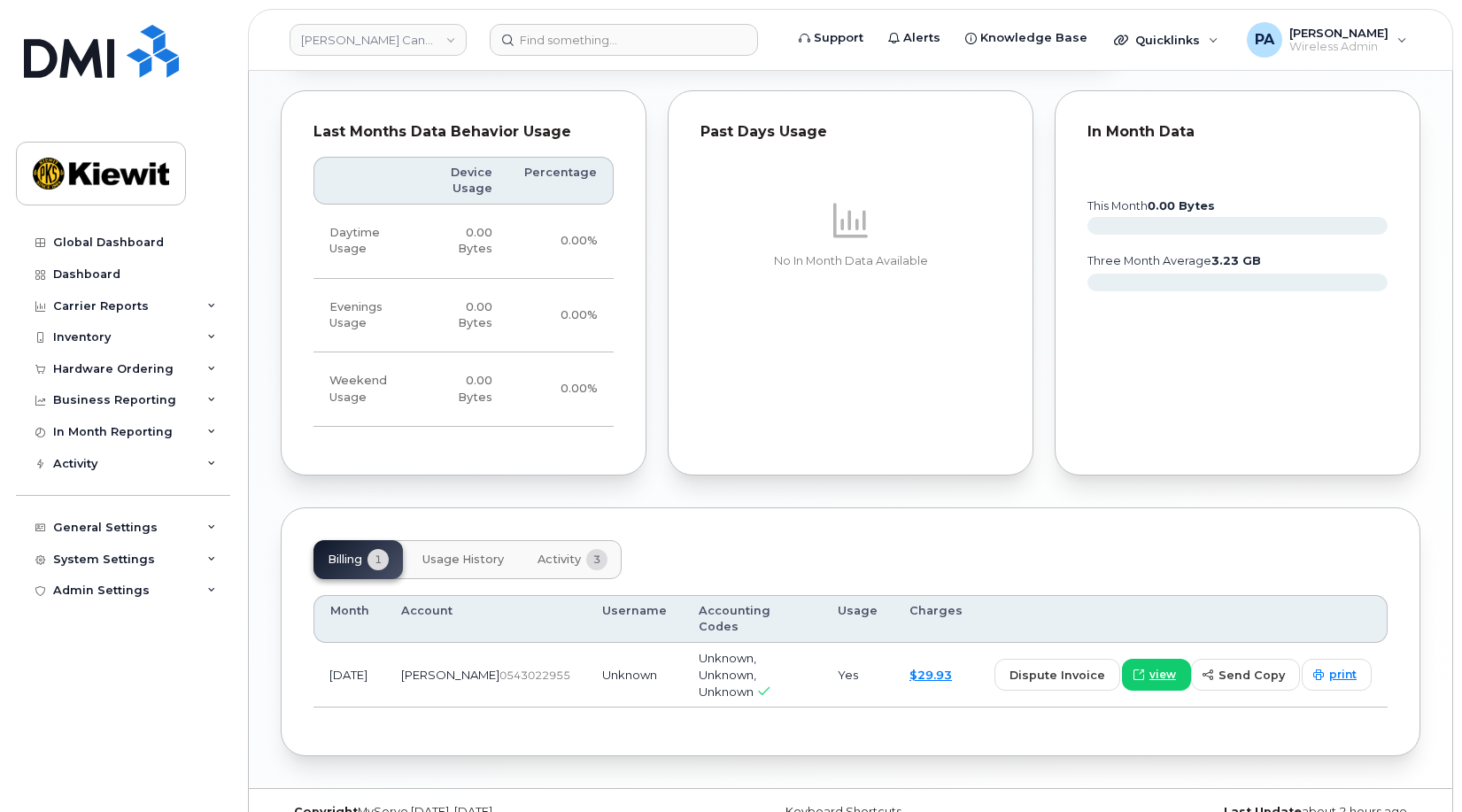
click at [567, 558] on span "Activity" at bounding box center [559, 559] width 43 height 14
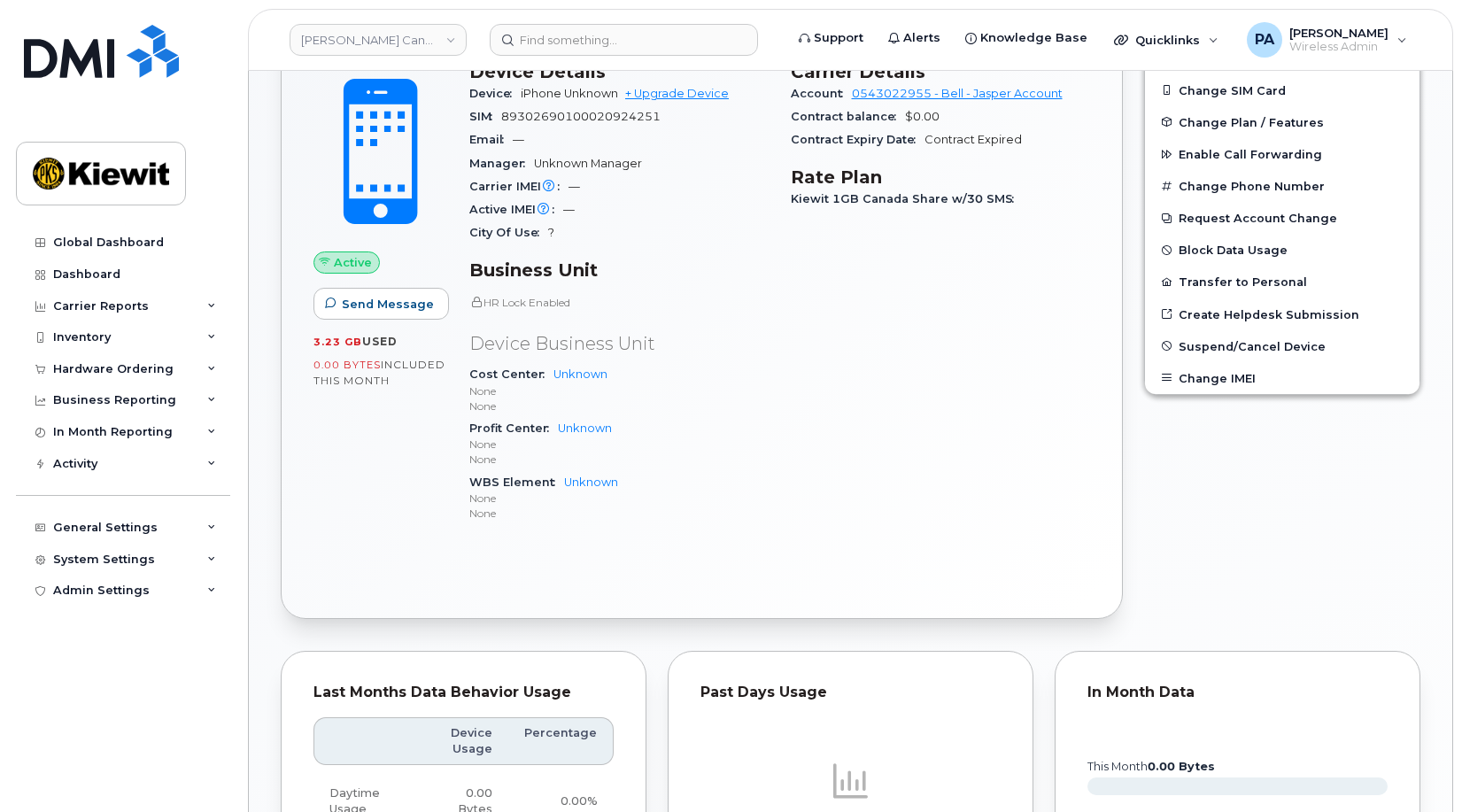
scroll to position [0, 0]
